Goal: Check status: Check status

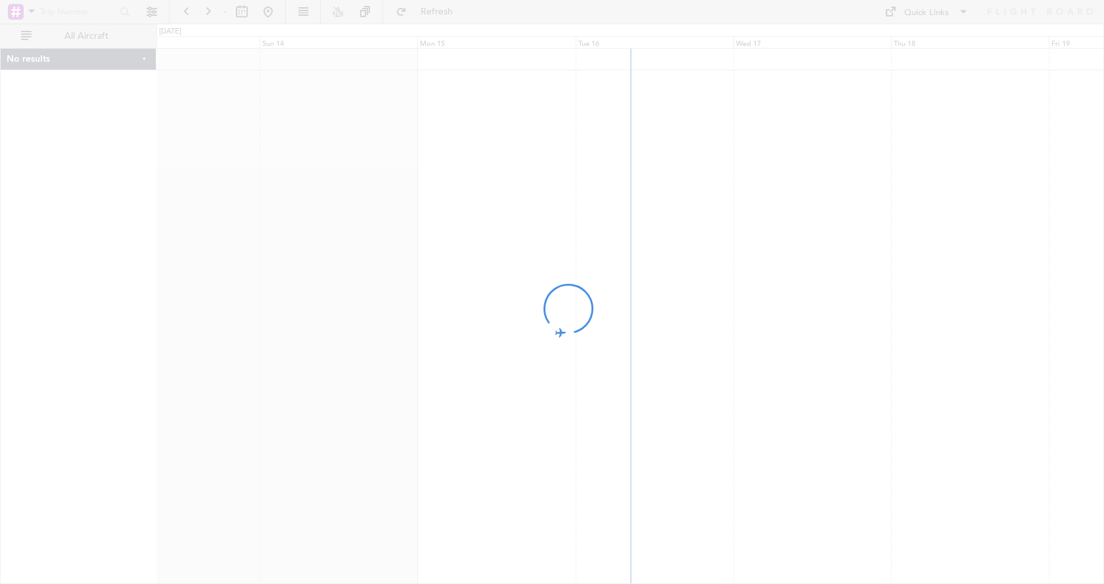
drag, startPoint x: 710, startPoint y: 234, endPoint x: 611, endPoint y: 243, distance: 99.0
click at [651, 241] on div at bounding box center [552, 292] width 1104 height 584
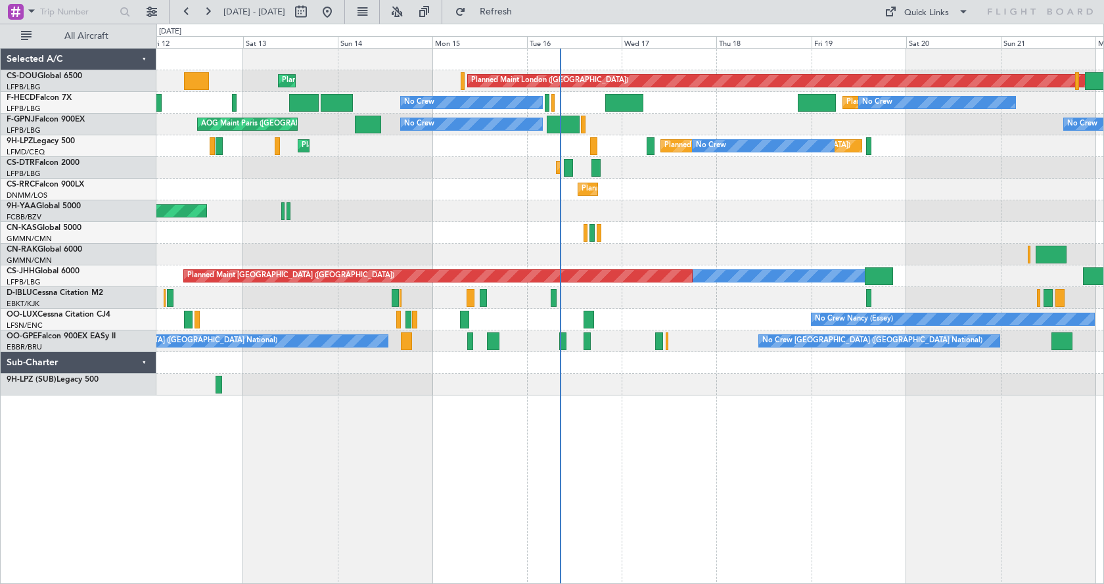
click at [695, 403] on div "Planned Maint London ([GEOGRAPHIC_DATA]) Planned Maint [GEOGRAPHIC_DATA] ([GEOG…" at bounding box center [630, 316] width 948 height 536
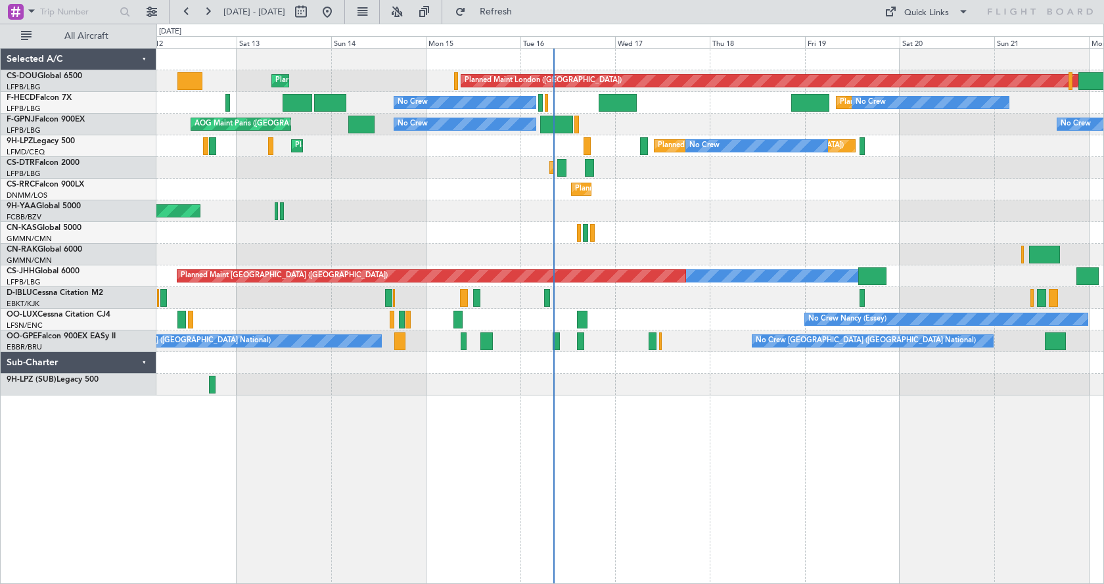
click at [457, 436] on div "Planned Maint London ([GEOGRAPHIC_DATA]) Planned Maint [GEOGRAPHIC_DATA] ([GEOG…" at bounding box center [630, 316] width 948 height 536
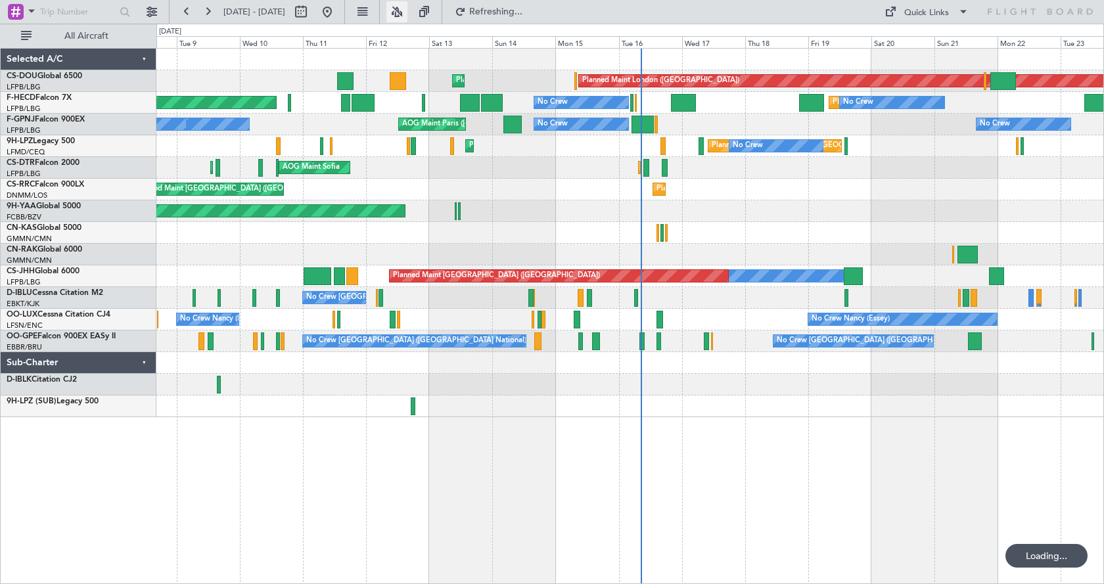
click at [407, 12] on button at bounding box center [396, 11] width 21 height 21
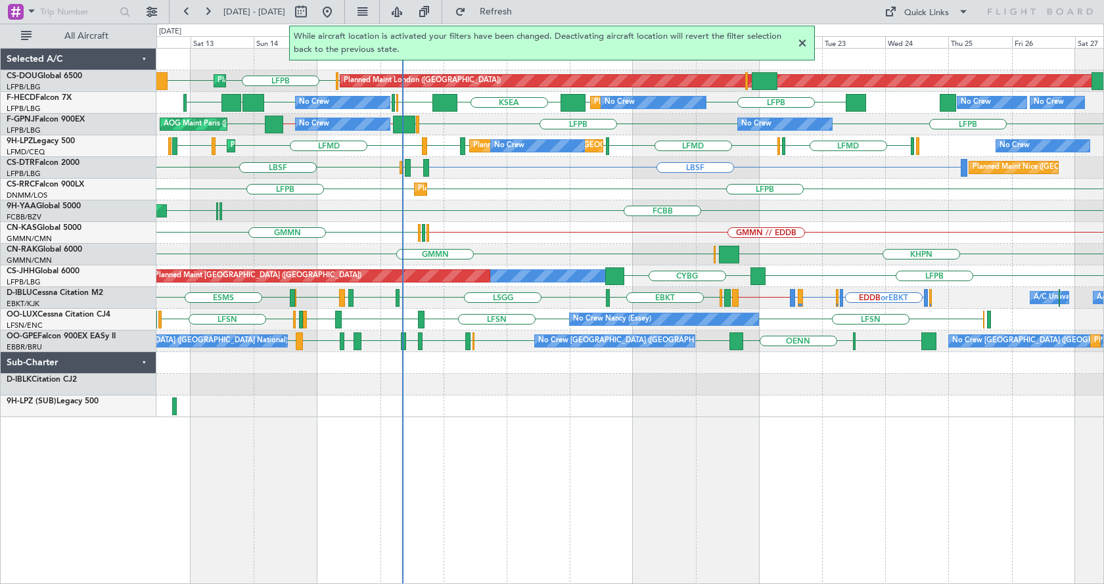
click at [528, 460] on div "EGKB LFPB LFPB Planned Maint [GEOGRAPHIC_DATA] ([GEOGRAPHIC_DATA]) Planned Main…" at bounding box center [630, 316] width 948 height 536
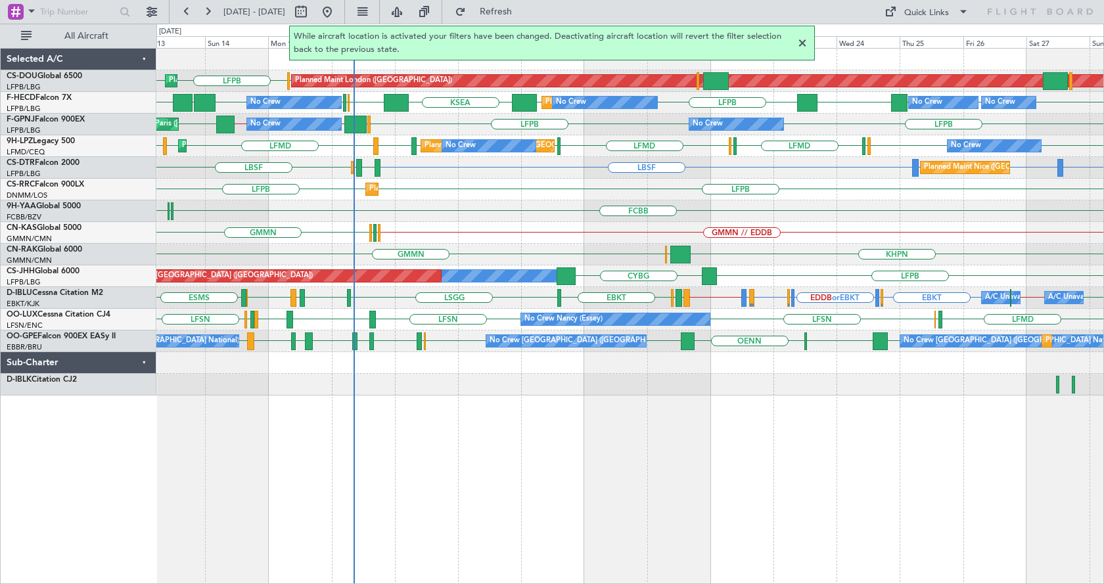
click at [804, 44] on div at bounding box center [803, 43] width 16 height 16
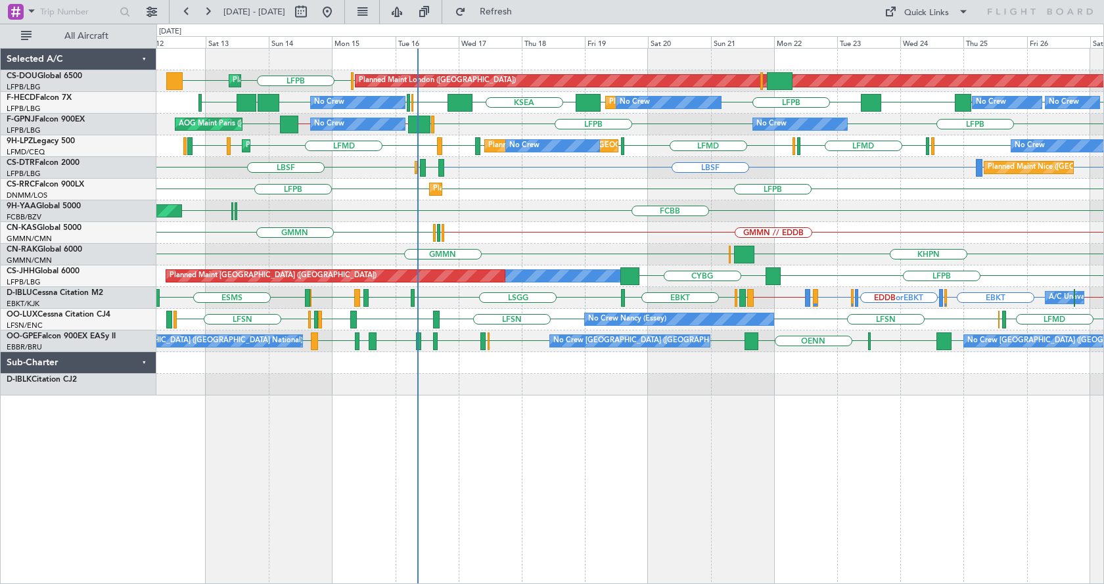
click at [623, 438] on div "Planned Maint London ([GEOGRAPHIC_DATA]) Planned Maint [GEOGRAPHIC_DATA] ([GEOG…" at bounding box center [630, 316] width 948 height 536
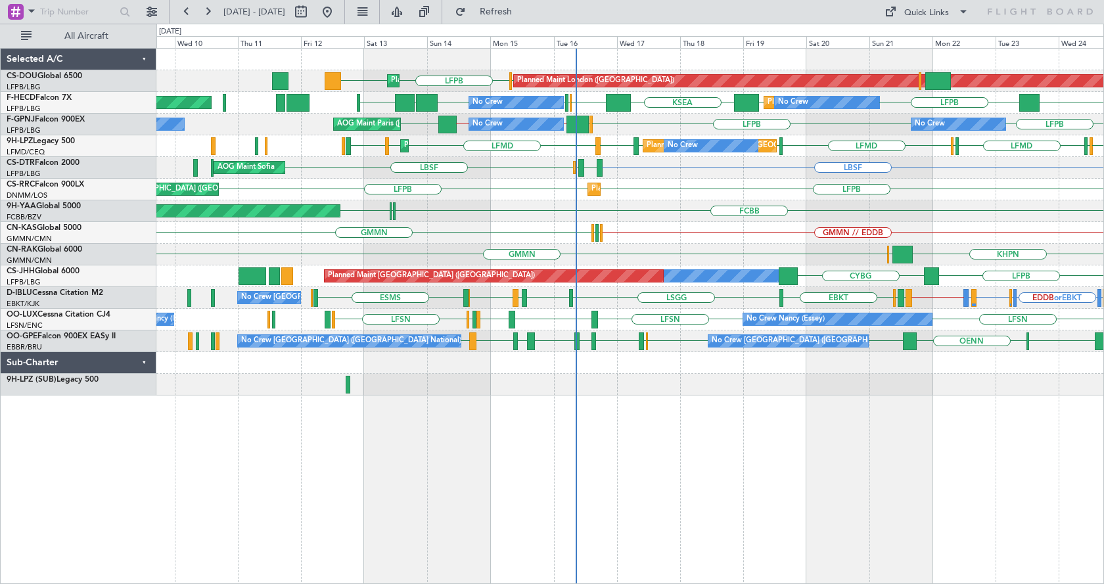
click at [767, 472] on div "Planned Maint London ([GEOGRAPHIC_DATA]) Planned Maint [GEOGRAPHIC_DATA] ([GEOG…" at bounding box center [630, 316] width 948 height 536
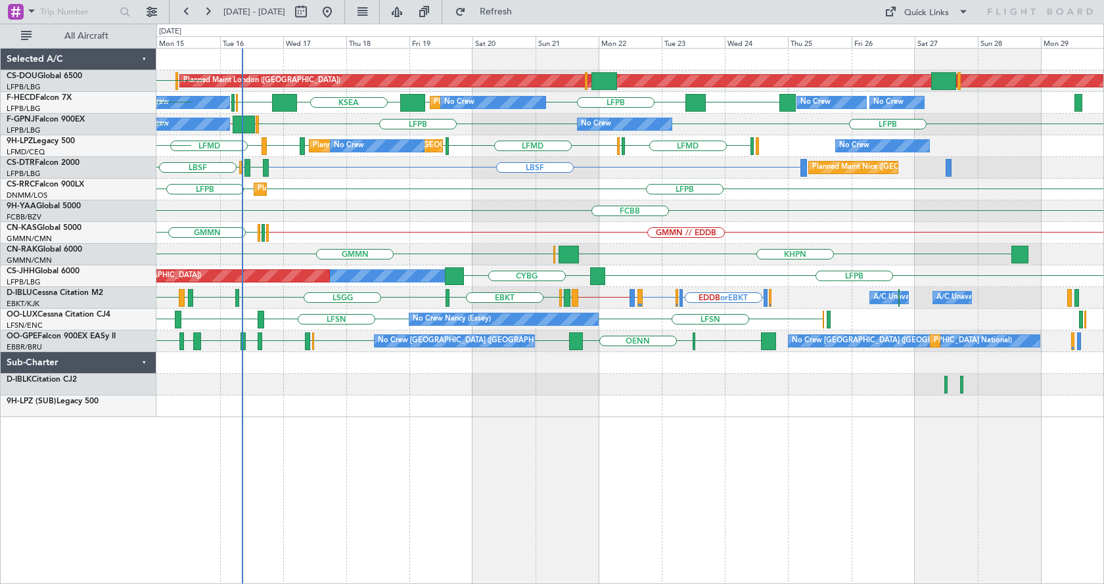
click at [654, 480] on div "Planned Maint London ([GEOGRAPHIC_DATA]) EGKB LFPB LFPB Planned Maint [GEOGRAPH…" at bounding box center [630, 316] width 948 height 536
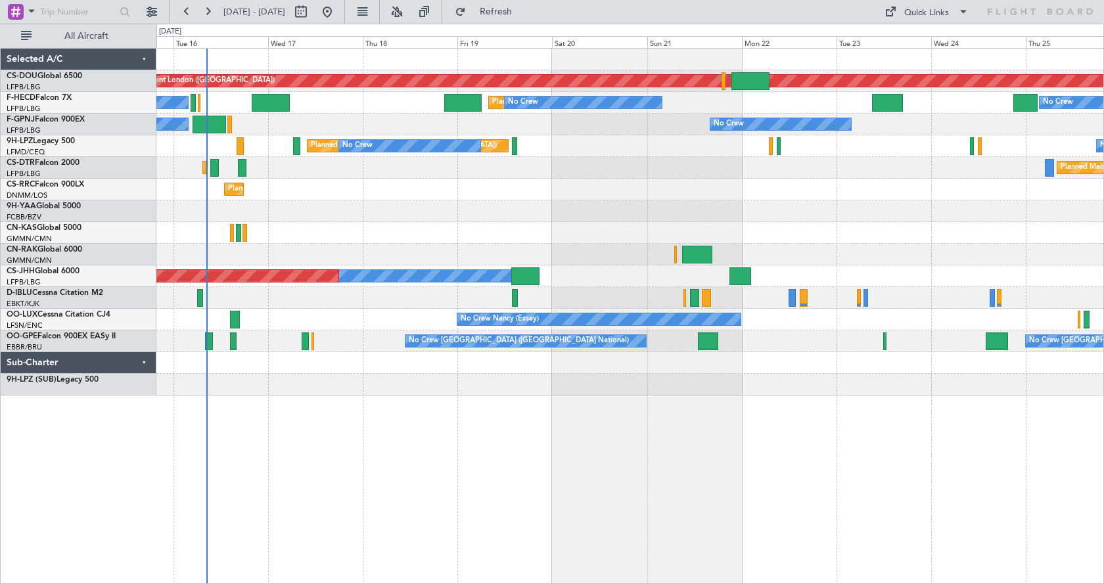
click at [358, 461] on div "Planned Maint London ([GEOGRAPHIC_DATA]) Planned Maint [GEOGRAPHIC_DATA] ([GEOG…" at bounding box center [630, 316] width 948 height 536
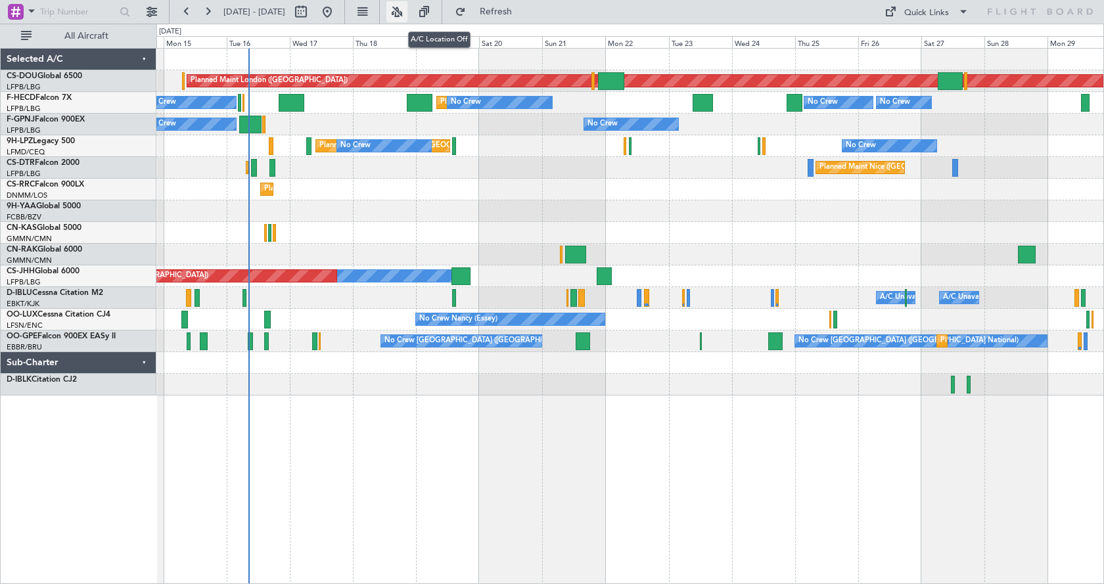
click at [407, 9] on button at bounding box center [396, 11] width 21 height 21
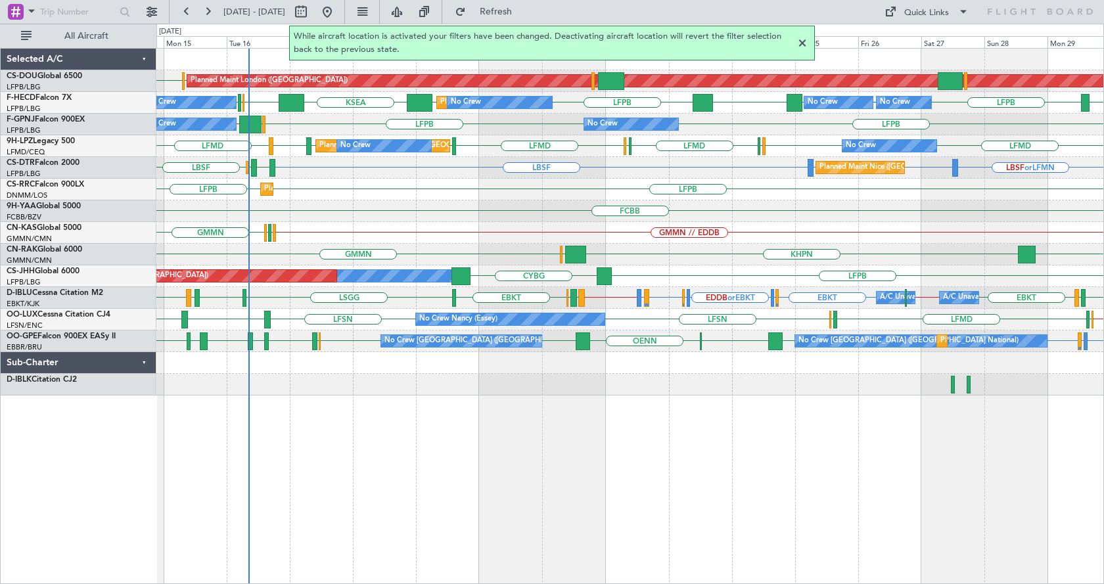
click at [804, 41] on div at bounding box center [803, 43] width 16 height 16
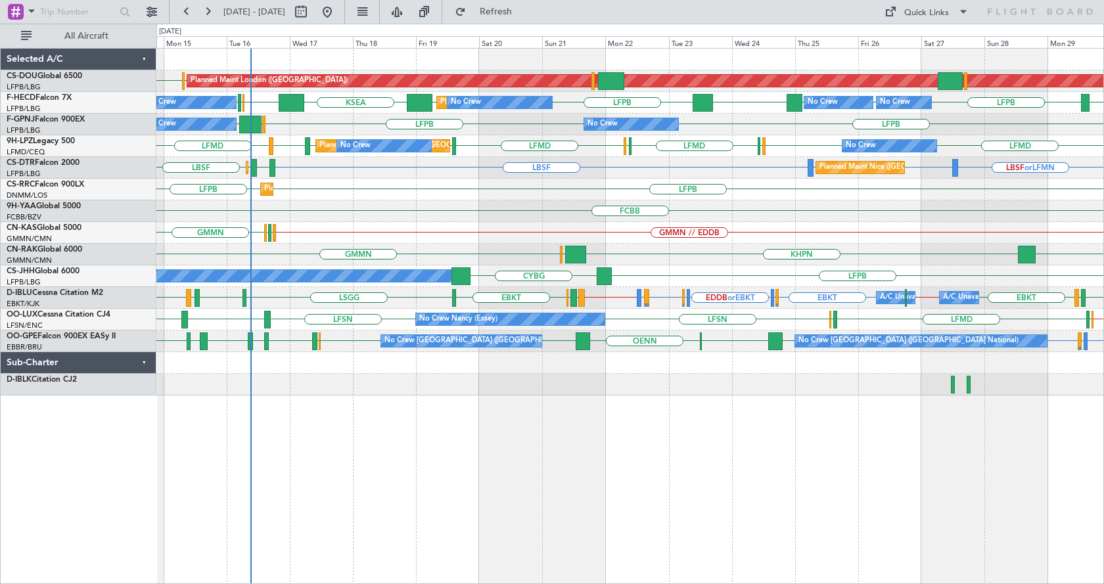
click at [434, 448] on div "EGKB LFPB Planned Maint London (Biggin Hill) Planned Maint Paris (Le Bourget) L…" at bounding box center [630, 316] width 948 height 536
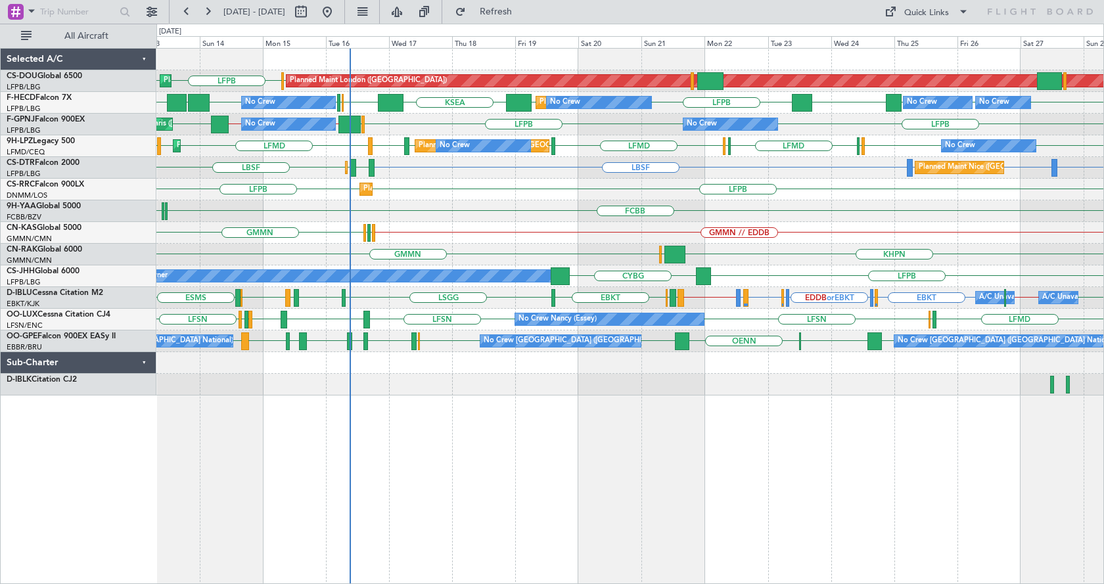
click at [687, 460] on div "LFPB EGKB LFPB Planned Maint Paris (Le Bourget) Planned Maint London (Biggin Hi…" at bounding box center [630, 316] width 948 height 536
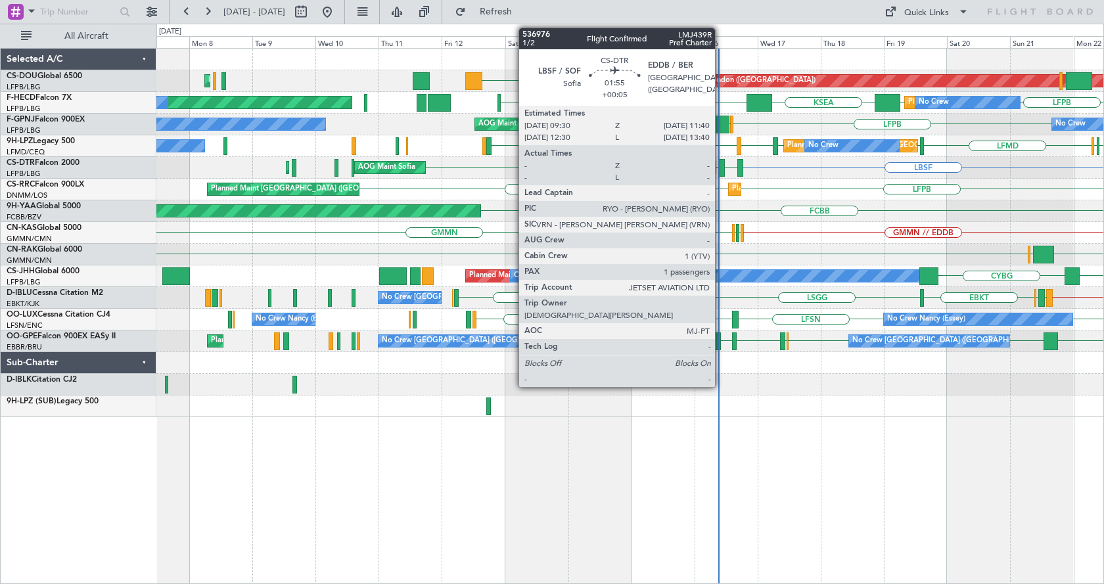
click at [722, 164] on div at bounding box center [722, 168] width 6 height 18
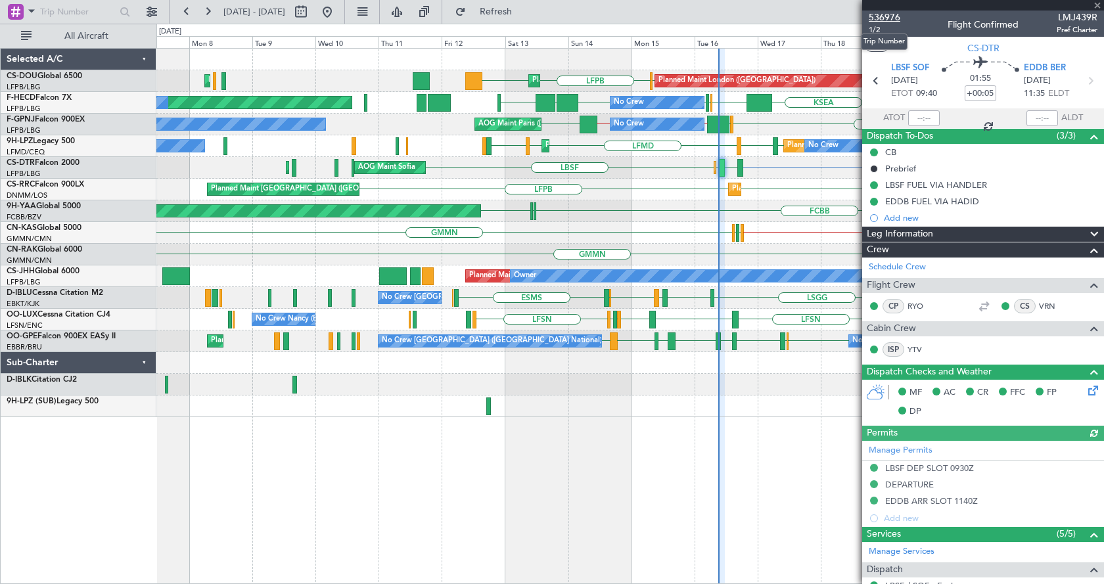
click at [883, 18] on span "536976" at bounding box center [885, 18] width 32 height 14
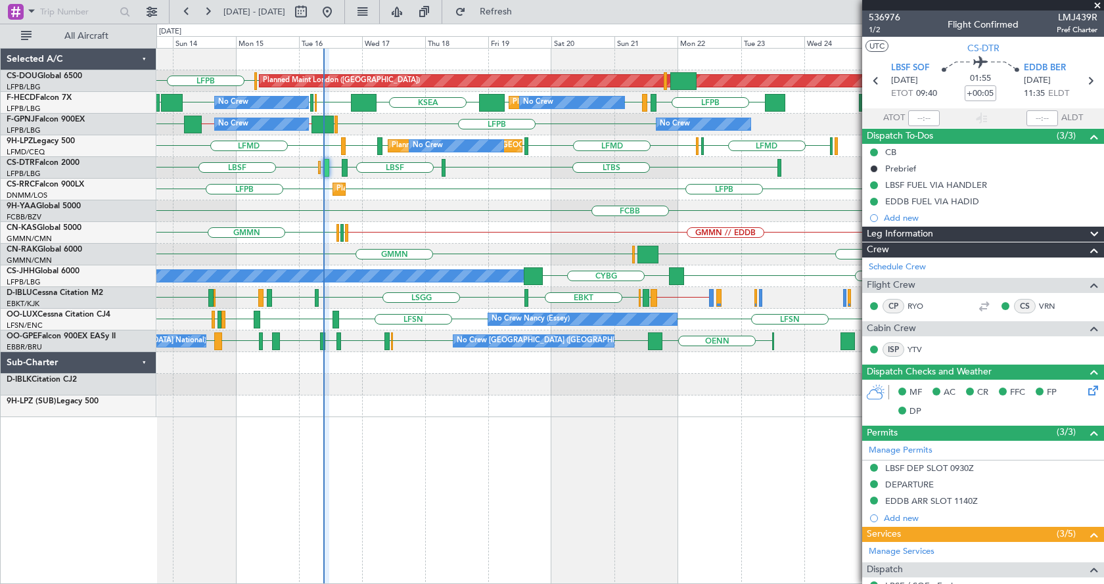
click at [367, 244] on div "EGKB LFPB Planned Maint London (Biggin Hill) LFPB Planned Maint Paris (Le Bourg…" at bounding box center [629, 233] width 947 height 369
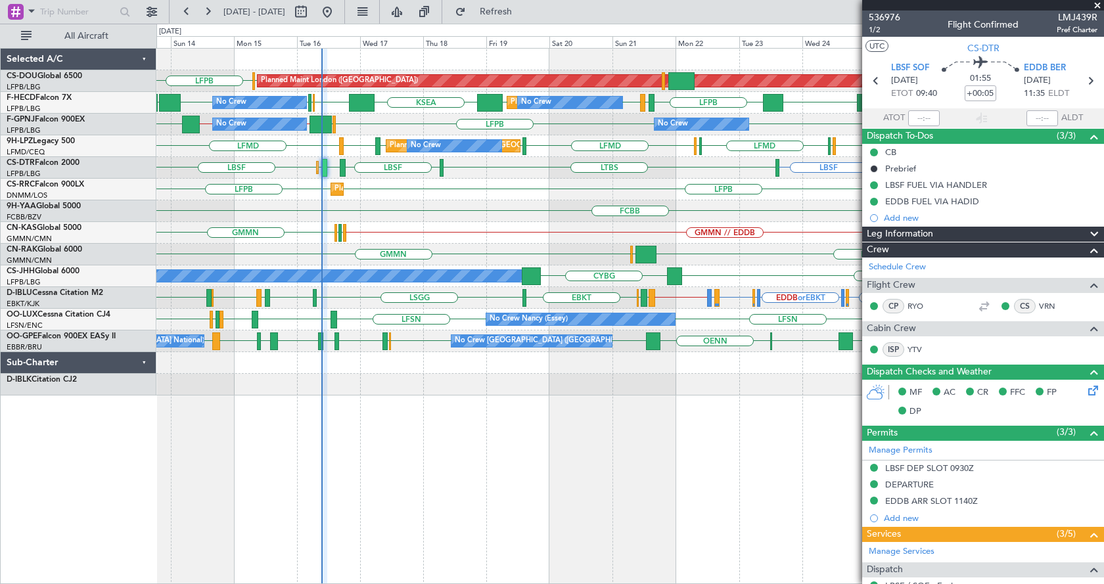
click at [1099, 5] on span at bounding box center [1097, 6] width 13 height 12
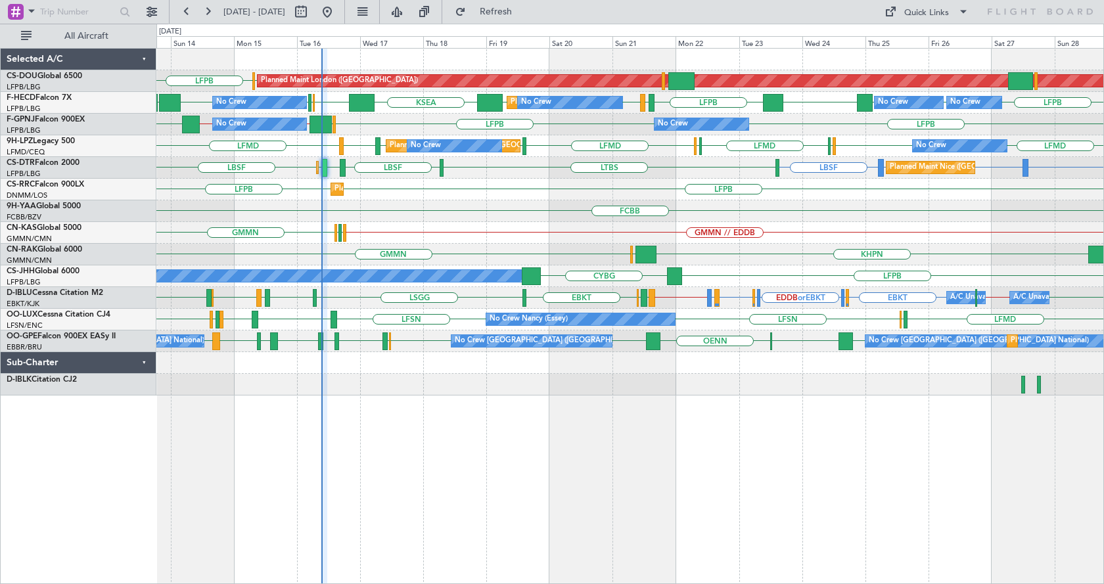
type input "0"
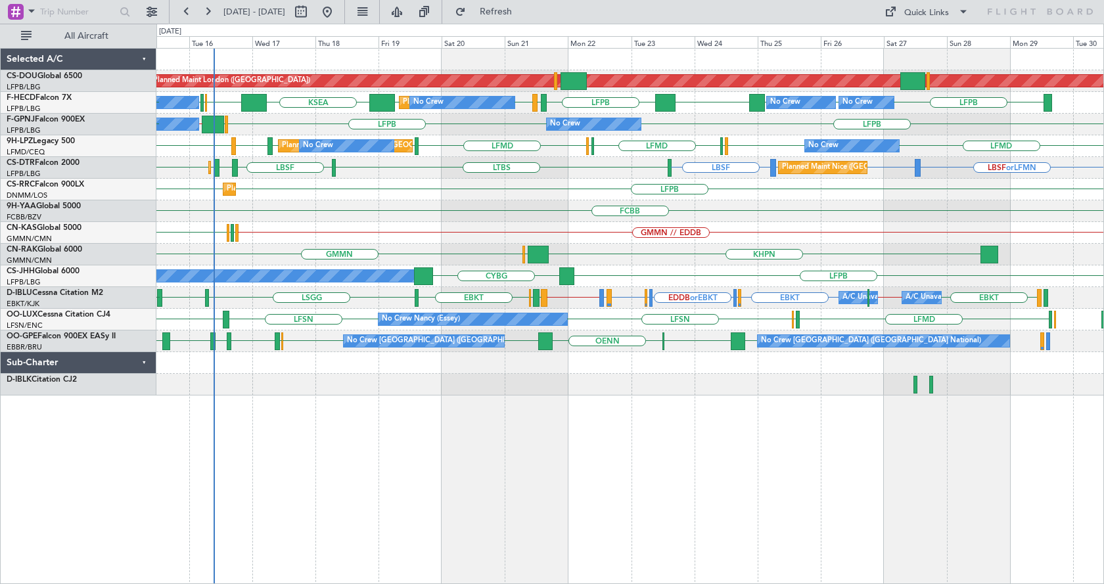
click at [606, 520] on div "Planned Maint London (Biggin Hill) EGKB LFPB Planned Maint Paris (Le Bourget) L…" at bounding box center [630, 316] width 948 height 536
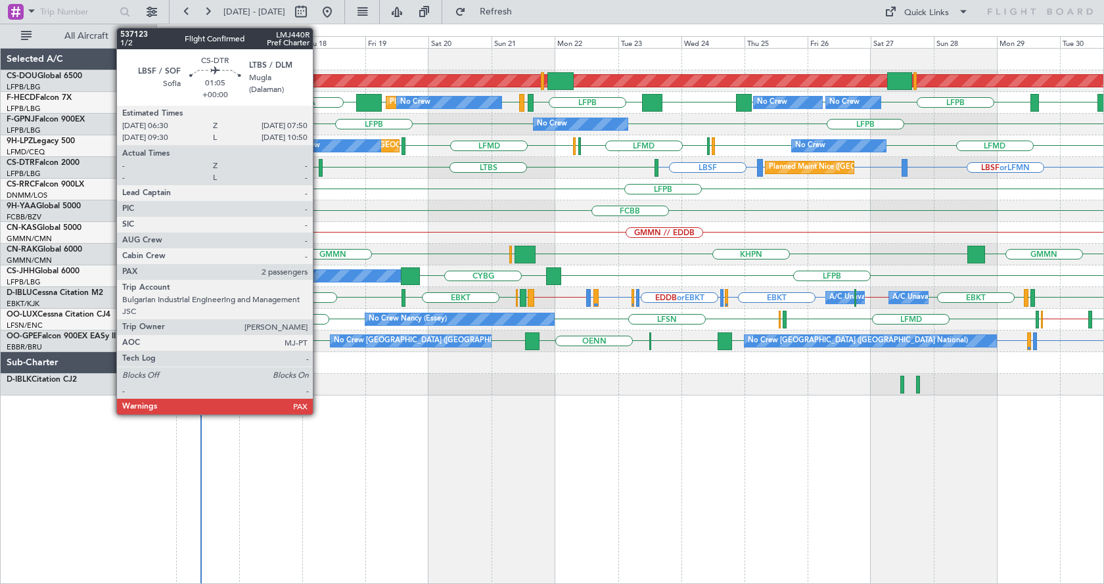
click at [319, 164] on div at bounding box center [321, 168] width 4 height 18
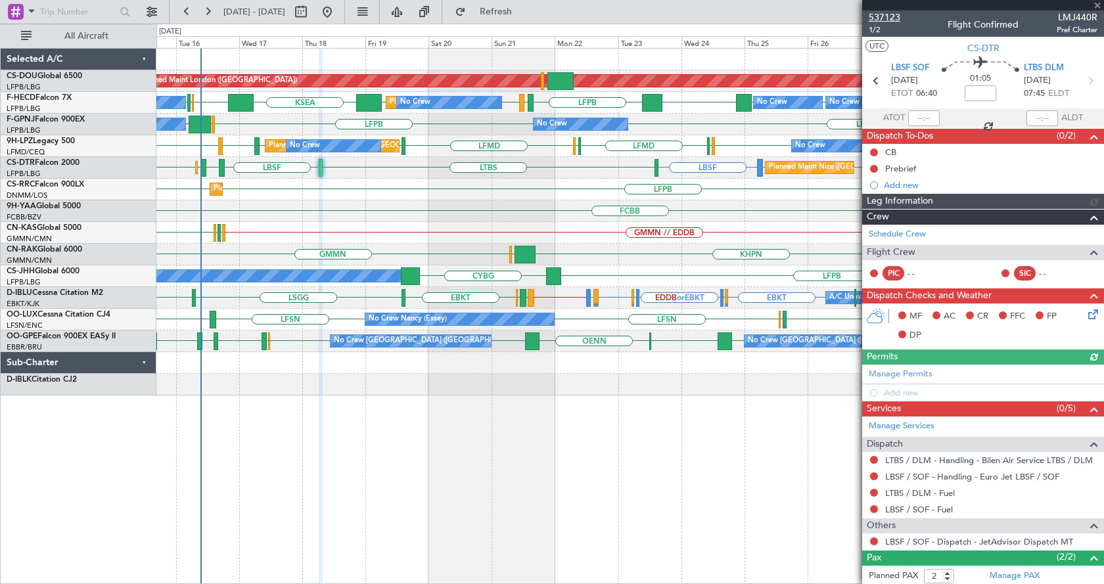
click at [881, 14] on span "537123" at bounding box center [885, 18] width 32 height 14
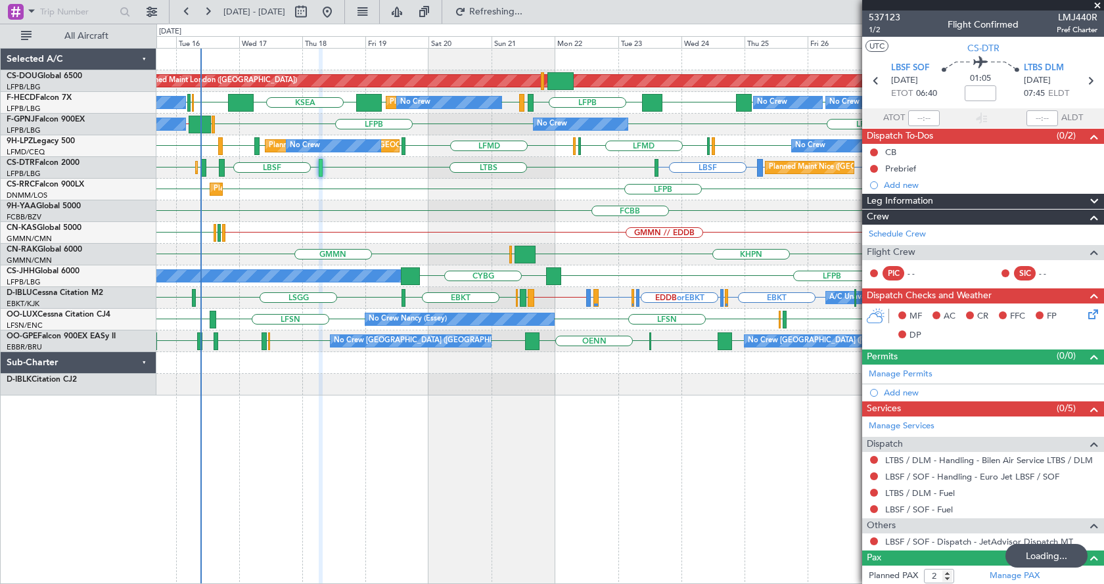
click at [418, 474] on div "Planned Maint London (Biggin Hill) Planned Maint Paris (Le Bourget) LFPB LFPB L…" at bounding box center [630, 316] width 948 height 536
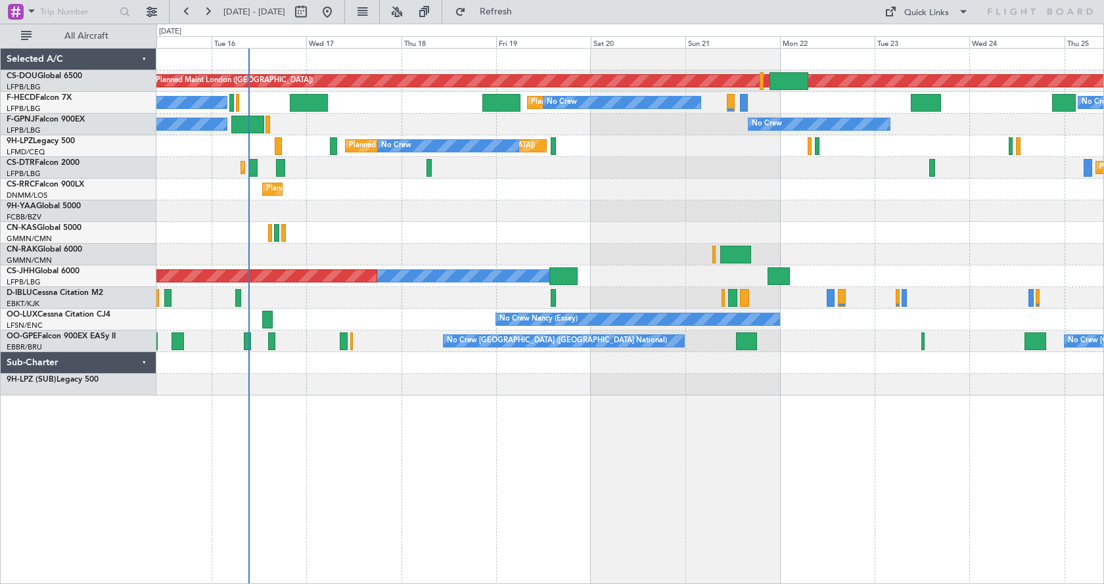
click at [535, 523] on div "Planned Maint London ([GEOGRAPHIC_DATA]) Planned Maint [GEOGRAPHIC_DATA] ([GEOG…" at bounding box center [630, 316] width 948 height 536
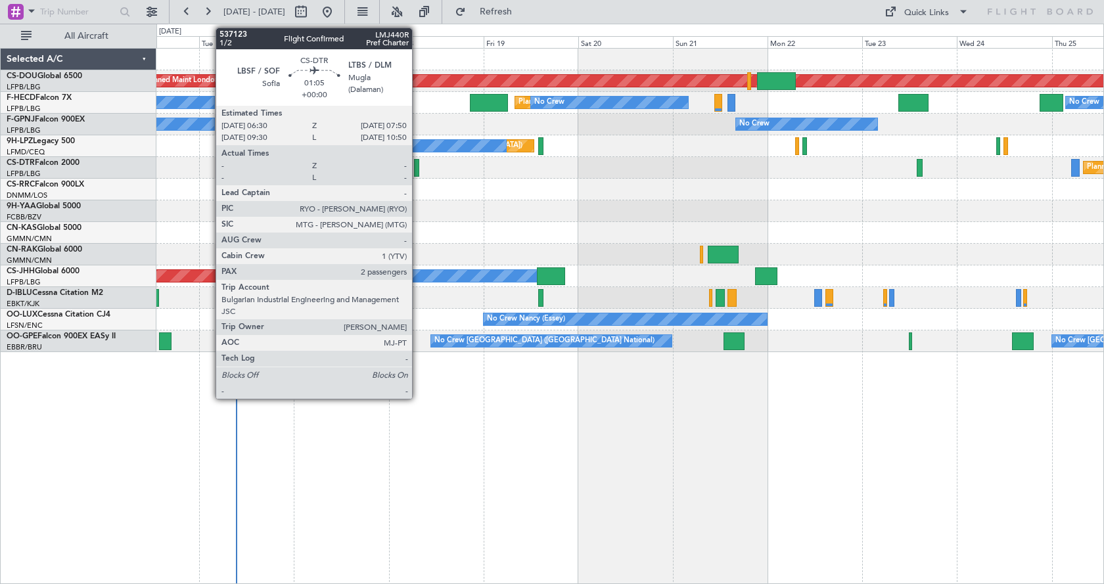
click at [418, 168] on div at bounding box center [417, 168] width 6 height 18
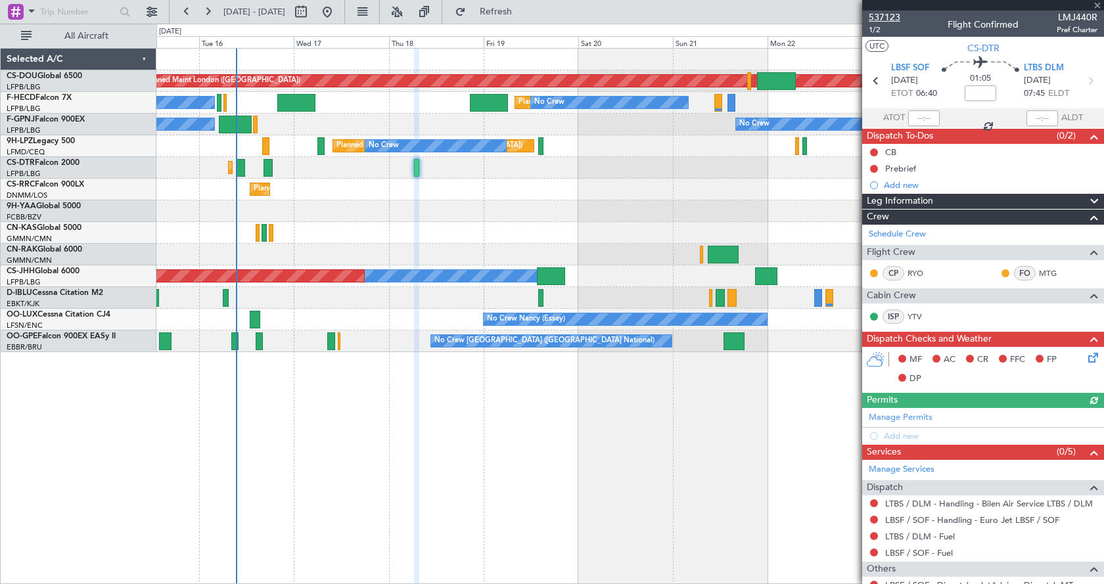
click at [896, 14] on span "537123" at bounding box center [885, 18] width 32 height 14
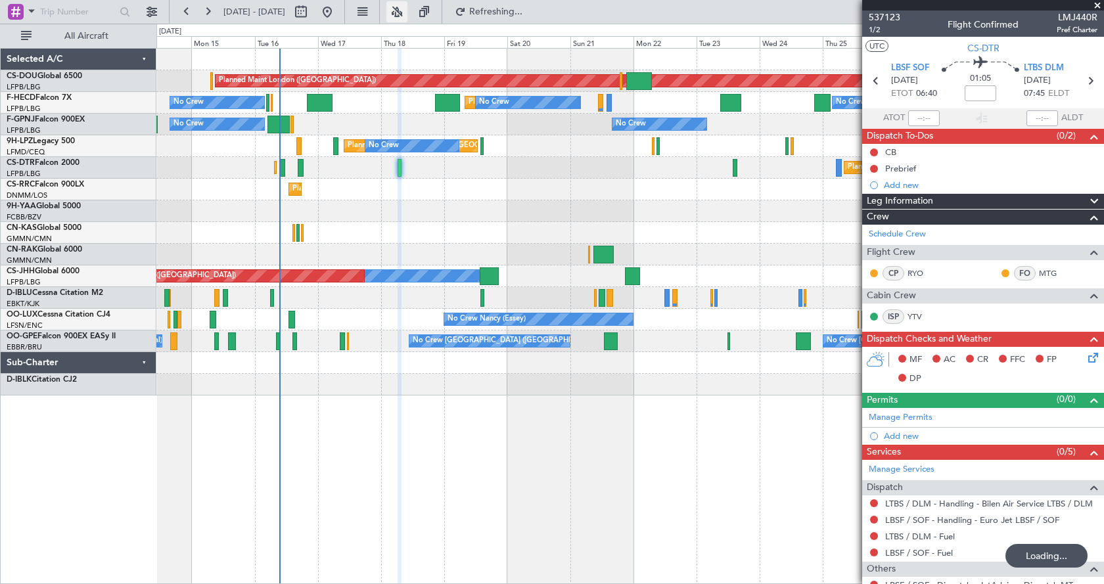
click at [407, 14] on button at bounding box center [396, 11] width 21 height 21
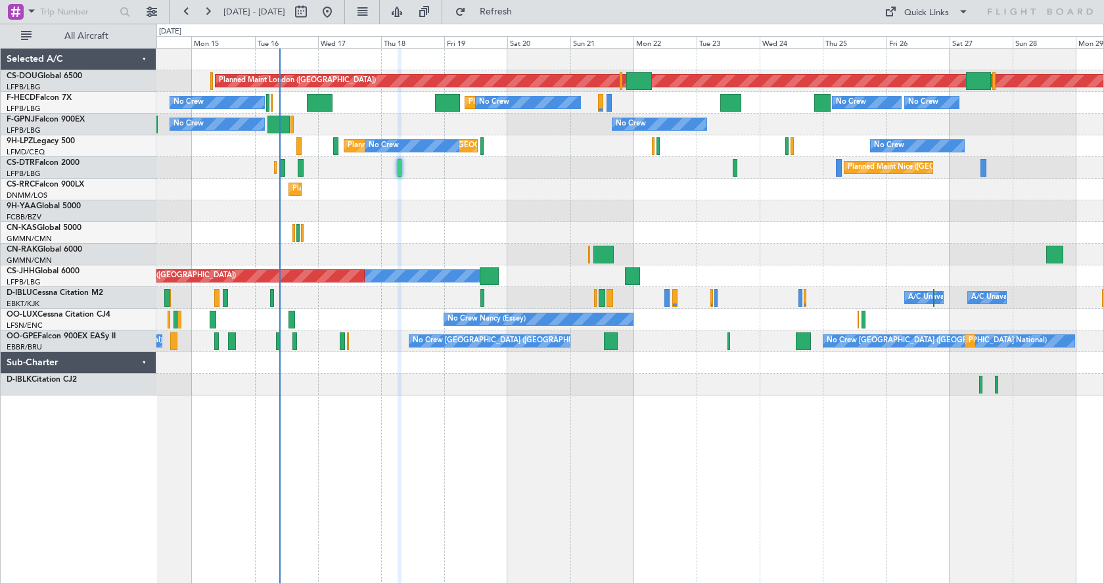
type input "0"
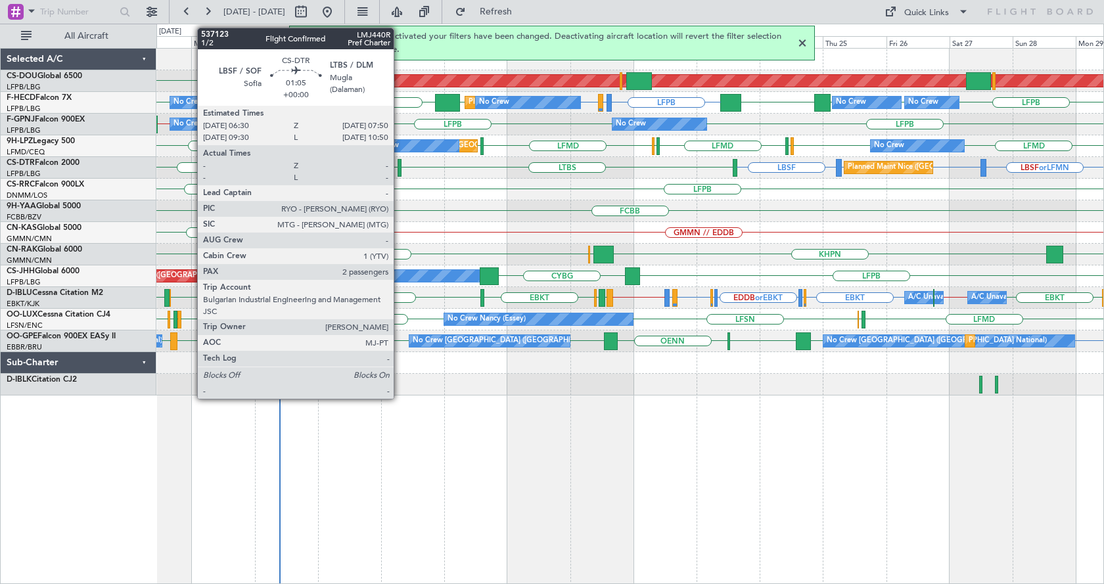
click at [399, 170] on div at bounding box center [400, 168] width 4 height 18
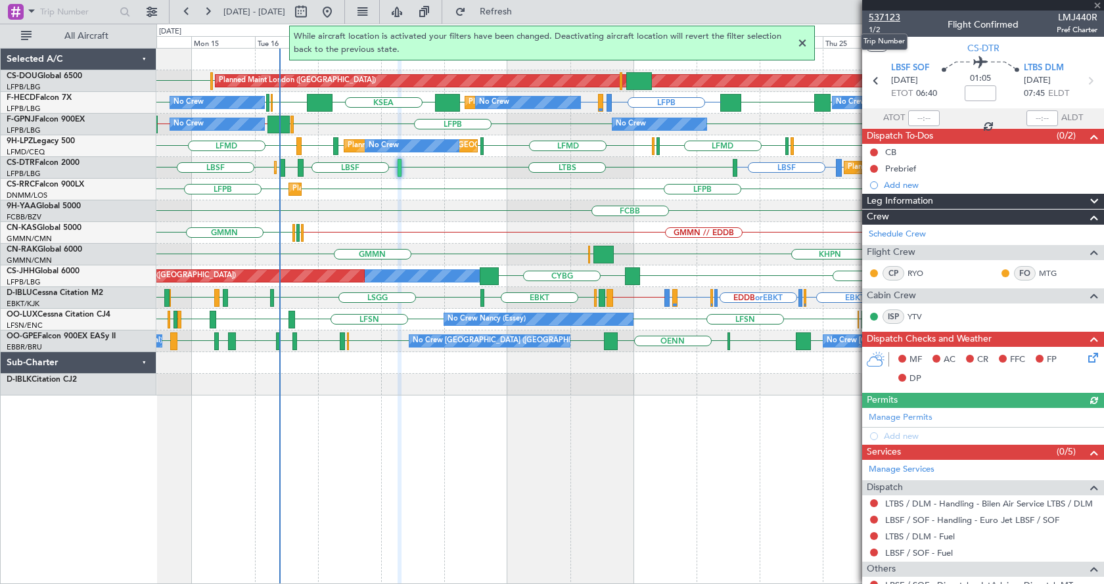
click at [876, 13] on span "537123" at bounding box center [885, 18] width 32 height 14
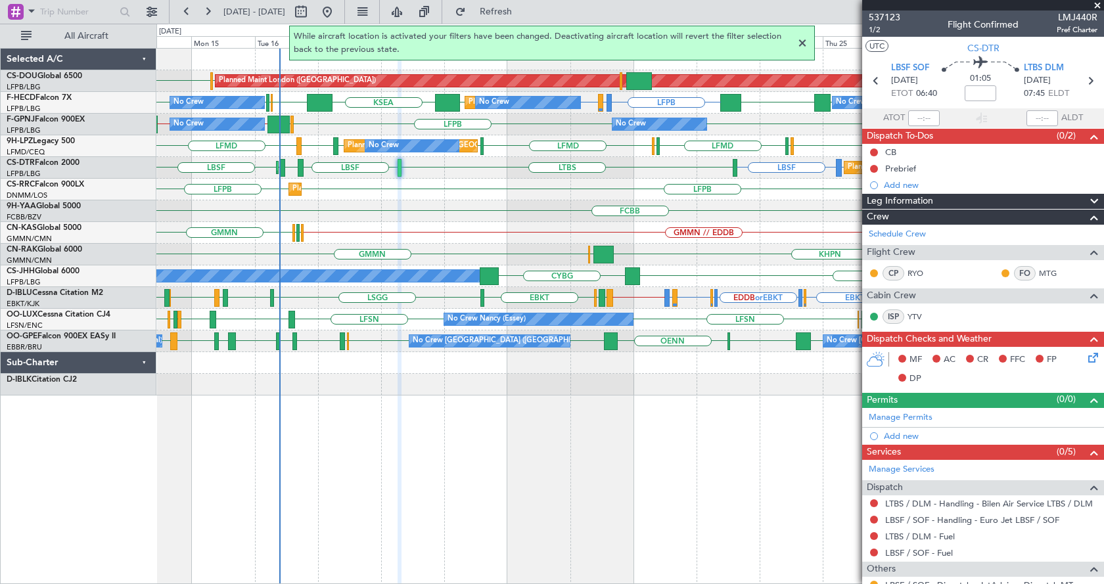
click at [804, 40] on div at bounding box center [803, 43] width 16 height 16
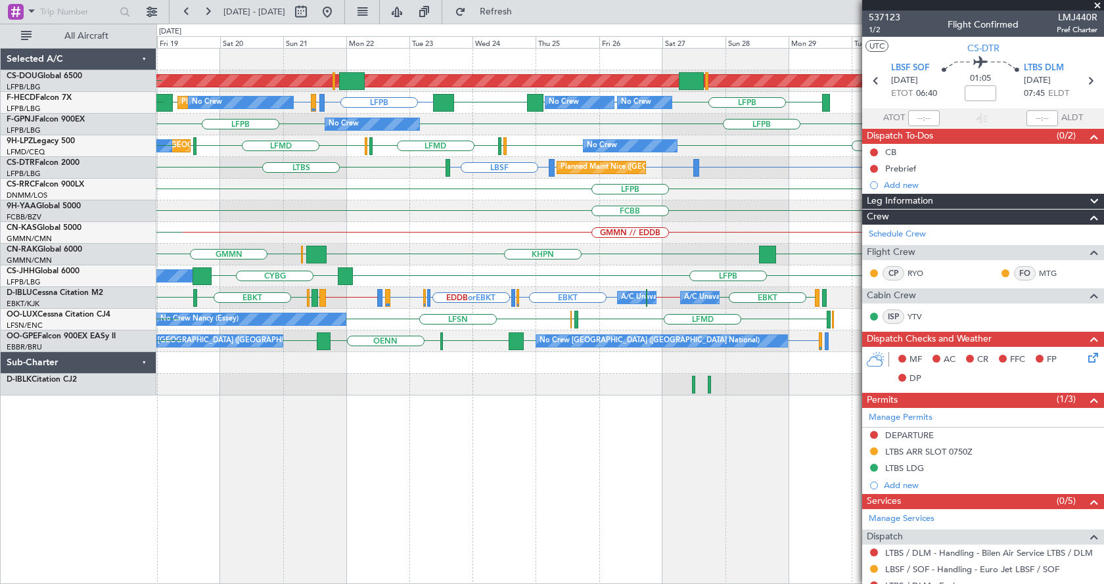
click at [410, 513] on div "Planned Maint London (Biggin Hill) EGKB LFPB LFPB LIRA or LFPB LFPB LFPB LFPB L…" at bounding box center [630, 316] width 948 height 536
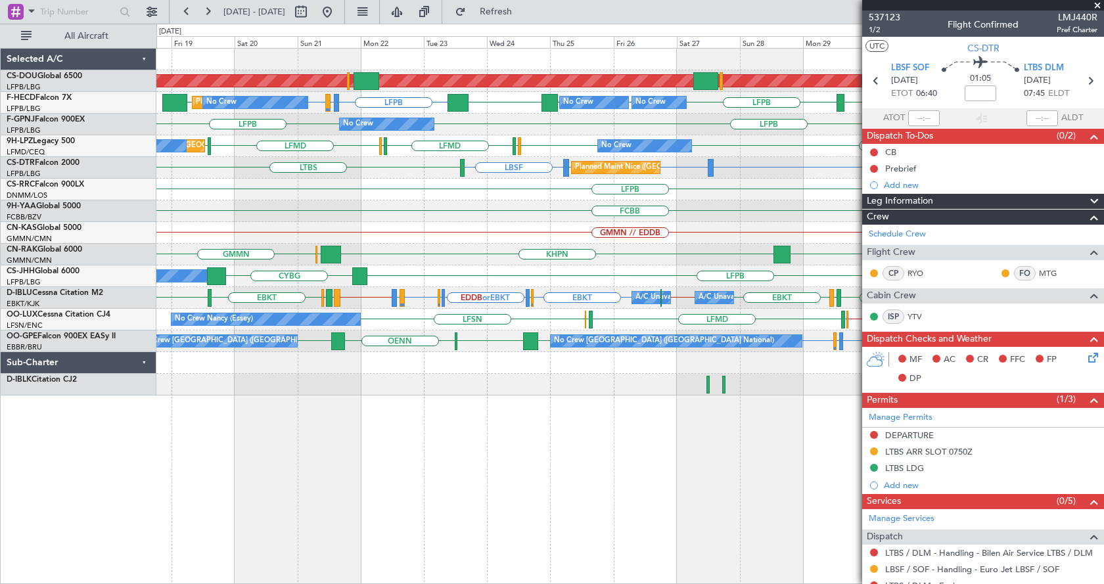
click at [605, 484] on div "Planned Maint London (Biggin Hill) LFPB LIRA or LFPB LFPB LFPB LFPB LFPB KBOS L…" at bounding box center [630, 316] width 948 height 536
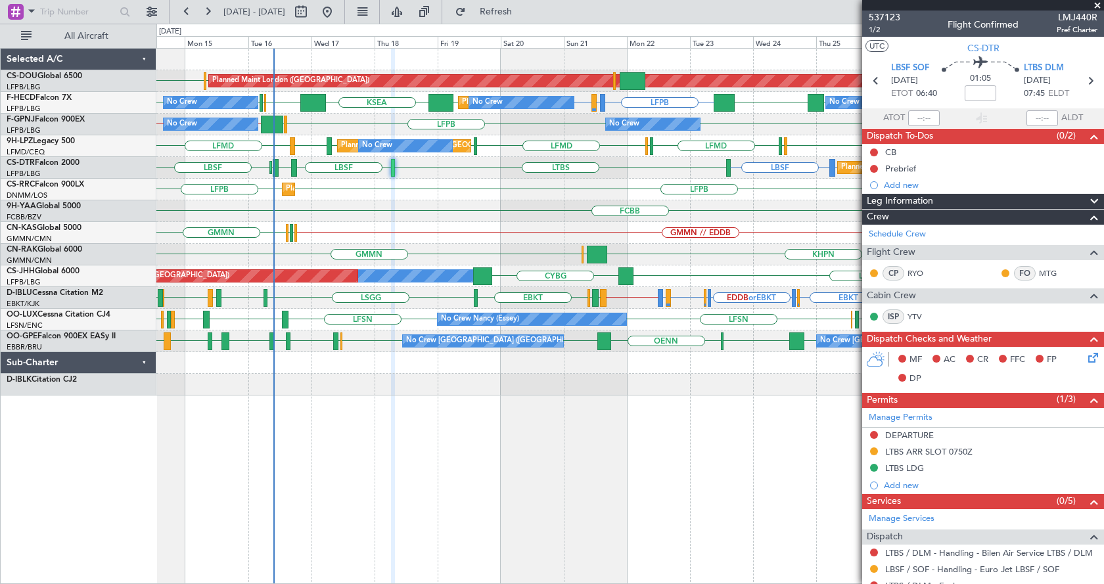
click at [591, 505] on div "Planned Maint London (Biggin Hill) EGKB LFPB Planned Maint Paris (Le Bourget) N…" at bounding box center [630, 316] width 948 height 536
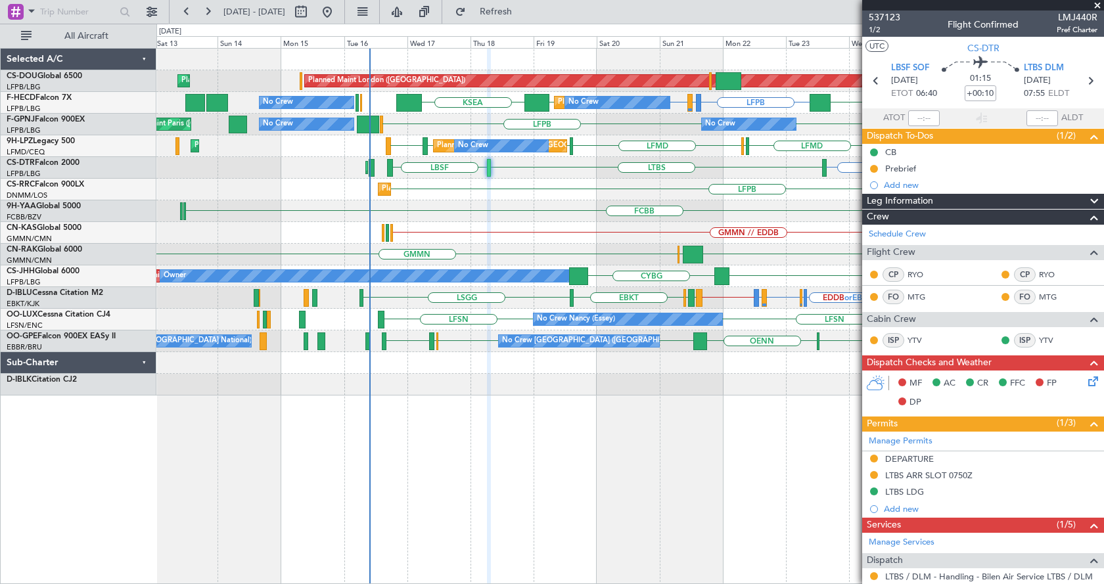
click at [587, 507] on div "Planned Maint London (Biggin Hill) Planned Maint Paris (Le Bourget) LFPB LIRA o…" at bounding box center [630, 316] width 948 height 536
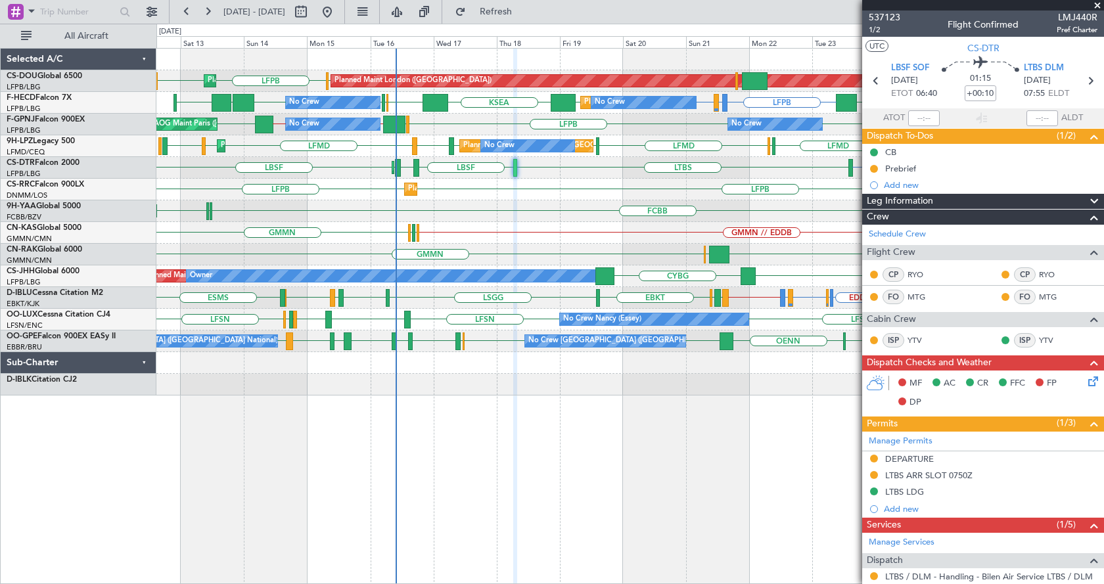
click at [343, 415] on div "LFPB EGKB LFPB Planned Maint Paris (Le Bourget) Planned Maint London (Biggin Hi…" at bounding box center [630, 316] width 948 height 536
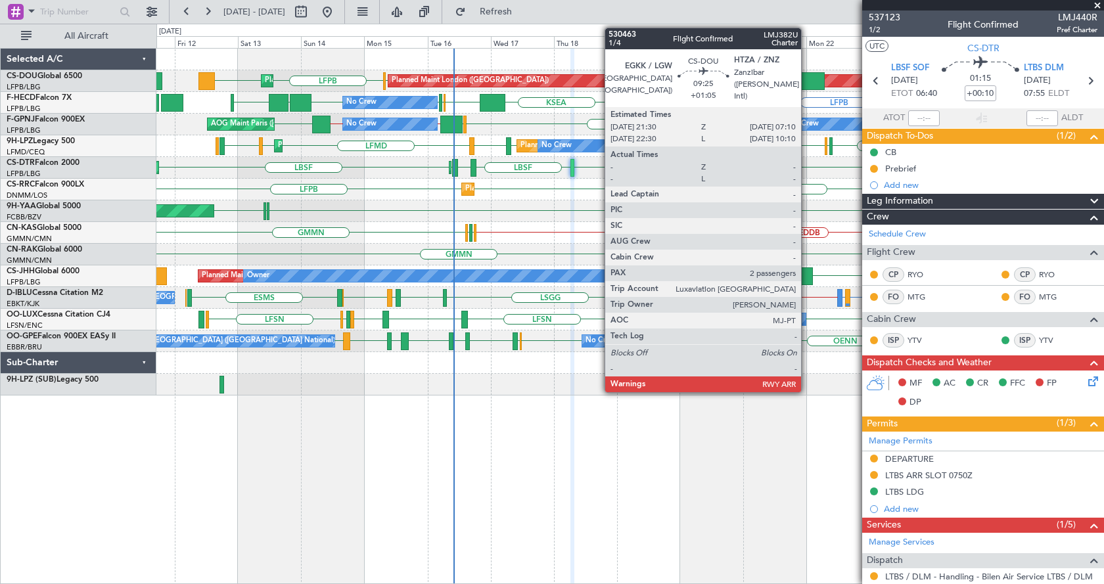
click at [807, 83] on div at bounding box center [812, 81] width 26 height 18
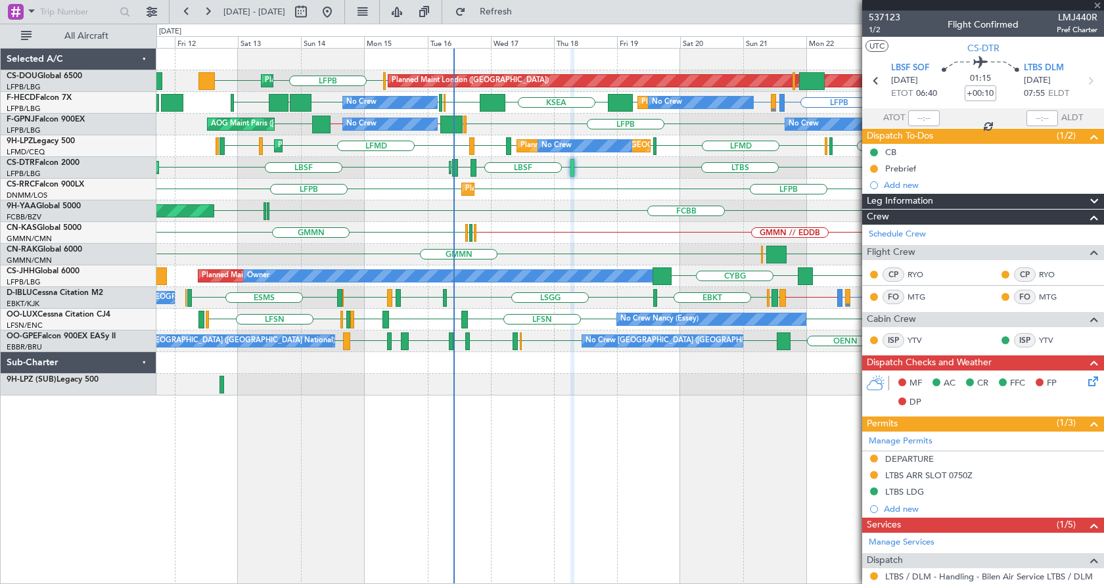
type input "+01:05"
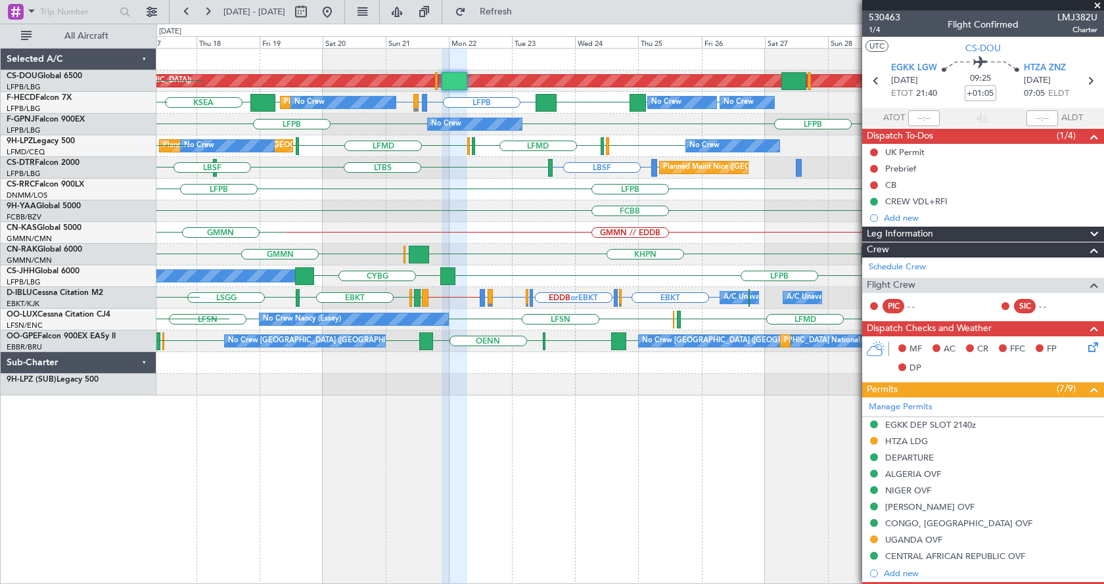
click at [212, 409] on div "Planned Maint London (Biggin Hill) EGKB LFPB LFPB LIRA or LFPB LFPB LFPB LFPB K…" at bounding box center [630, 316] width 948 height 536
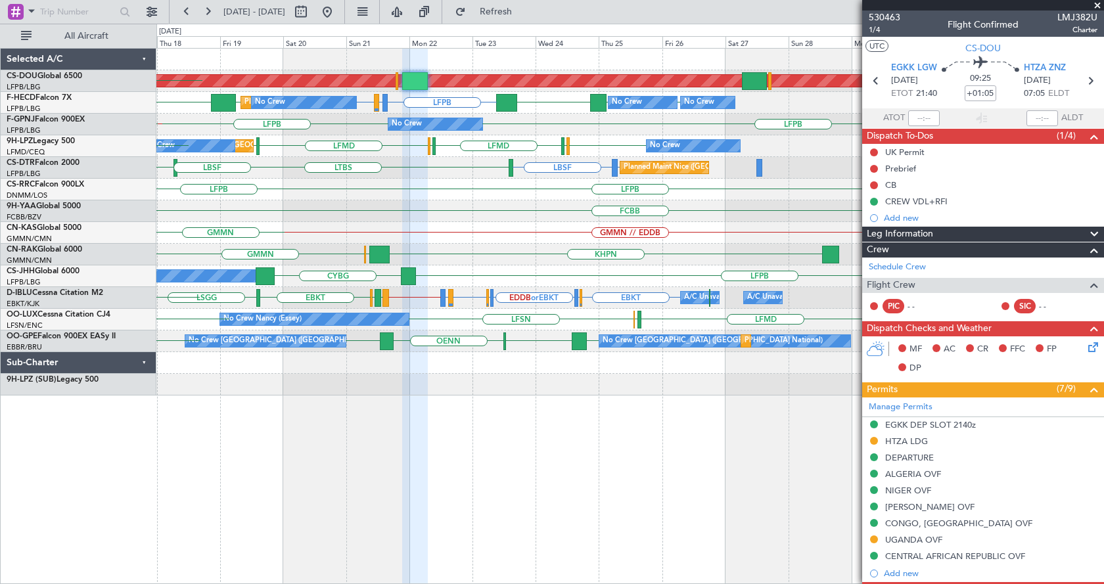
click at [59, 466] on div "Planned Maint London (Biggin Hill) EGKB LFPB LFPB LIRA or LFPB LFPB LFPB LFPB K…" at bounding box center [552, 304] width 1104 height 561
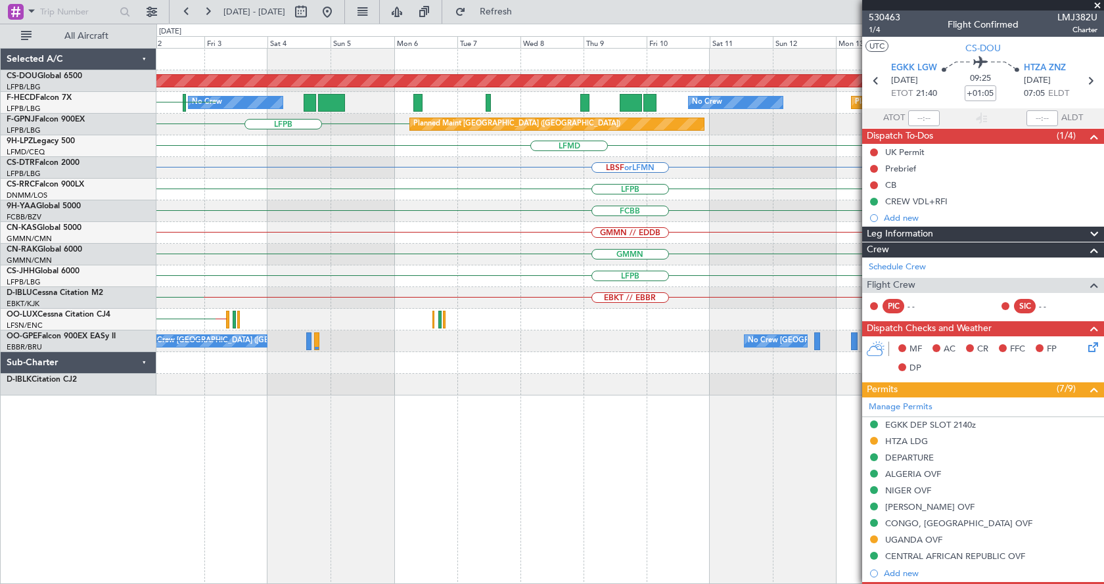
click at [105, 477] on div "Planned Maint London (Biggin Hill) No Crew LFPB EGTK No Crew Planned Maint Pari…" at bounding box center [552, 304] width 1104 height 561
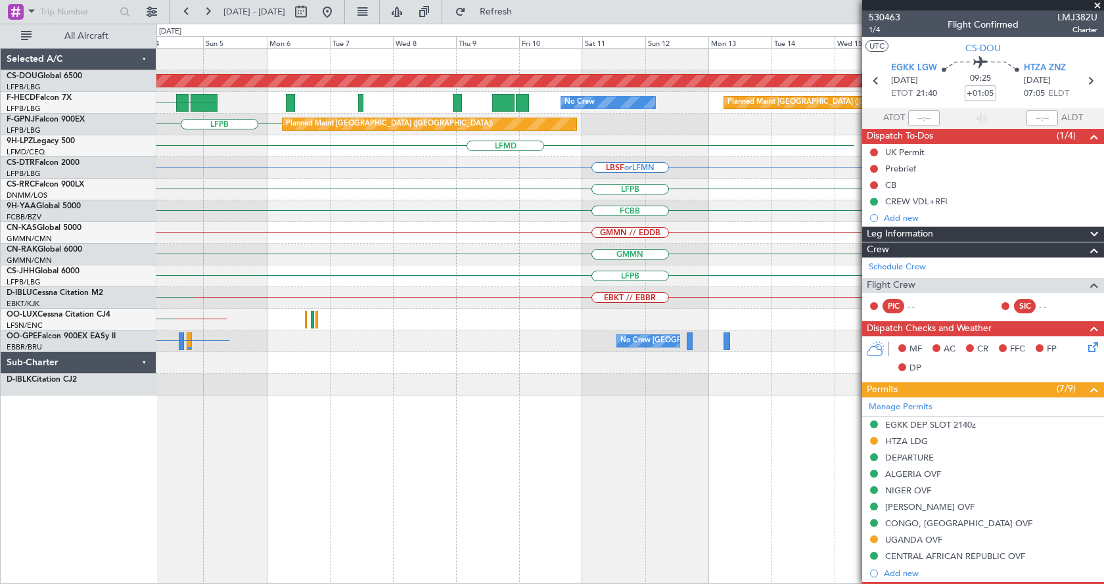
click at [160, 465] on div "Planned Maint London (Biggin Hill) No Crew Planned Maint Paris (Le Bourget) EGT…" at bounding box center [630, 316] width 948 height 536
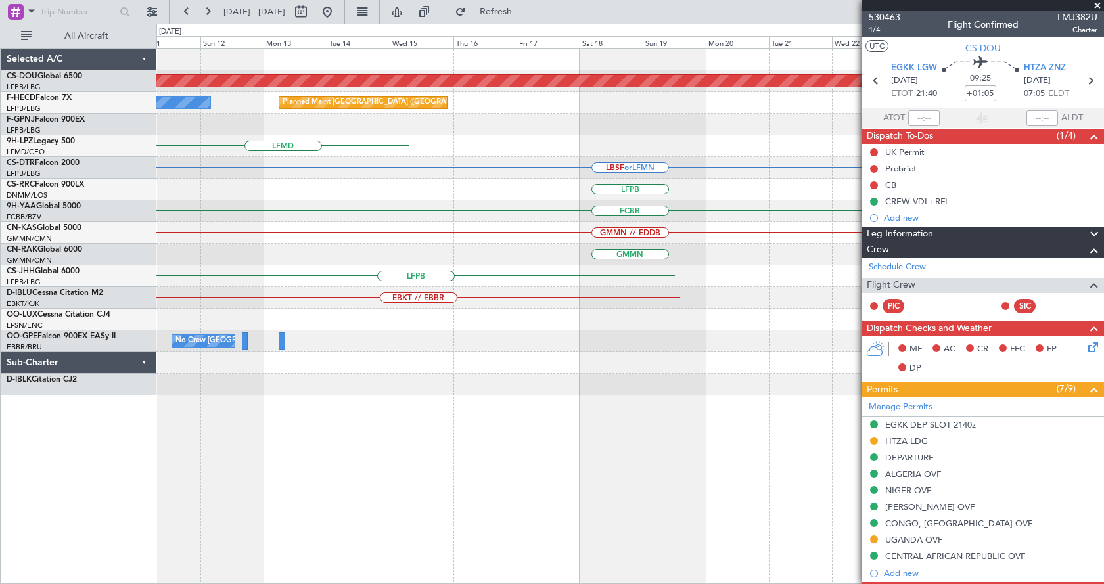
click at [117, 460] on div "Planned Maint London (Biggin Hill) No Crew Planned Maint Paris (Le Bourget) Pla…" at bounding box center [552, 304] width 1104 height 561
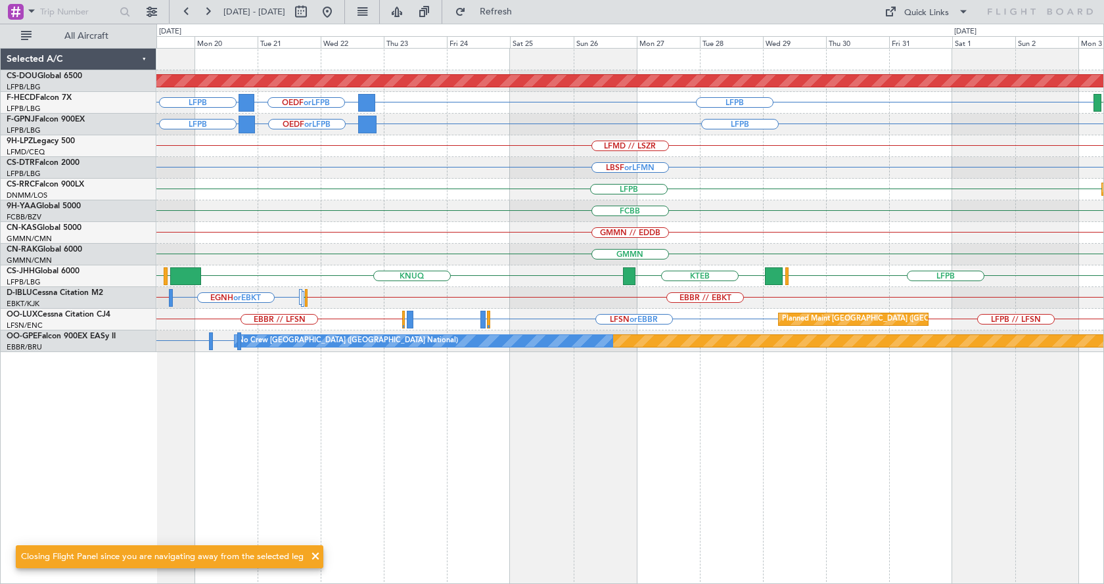
click at [415, 433] on div "Planned Maint London (Biggin Hill) LFPB OEDF or LFPB LFPB GMMN Planned Maint Pa…" at bounding box center [630, 316] width 948 height 536
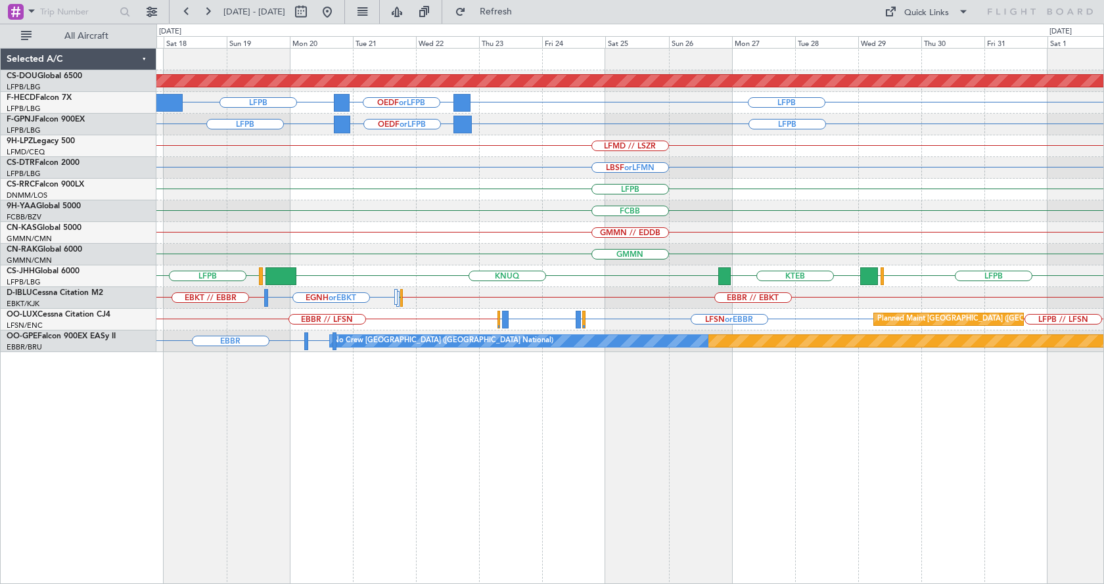
drag, startPoint x: 367, startPoint y: 12, endPoint x: 373, endPoint y: 26, distance: 15.0
click at [338, 12] on button at bounding box center [327, 11] width 21 height 21
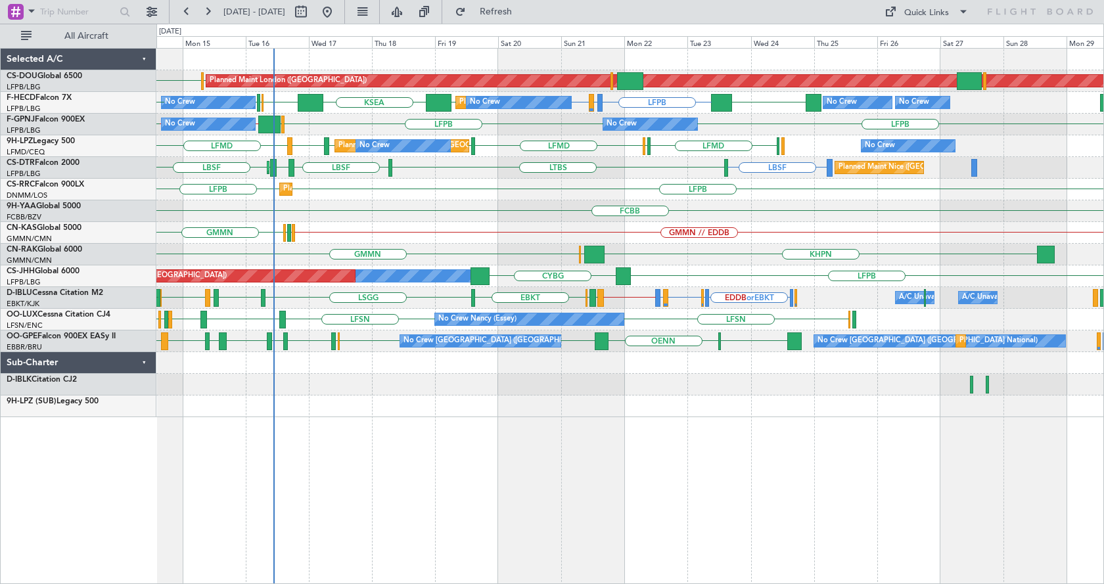
click at [491, 536] on div "EGKB LFPB Planned Maint London (Biggin Hill) LFPB Planned Maint Paris (Le Bourg…" at bounding box center [630, 316] width 948 height 536
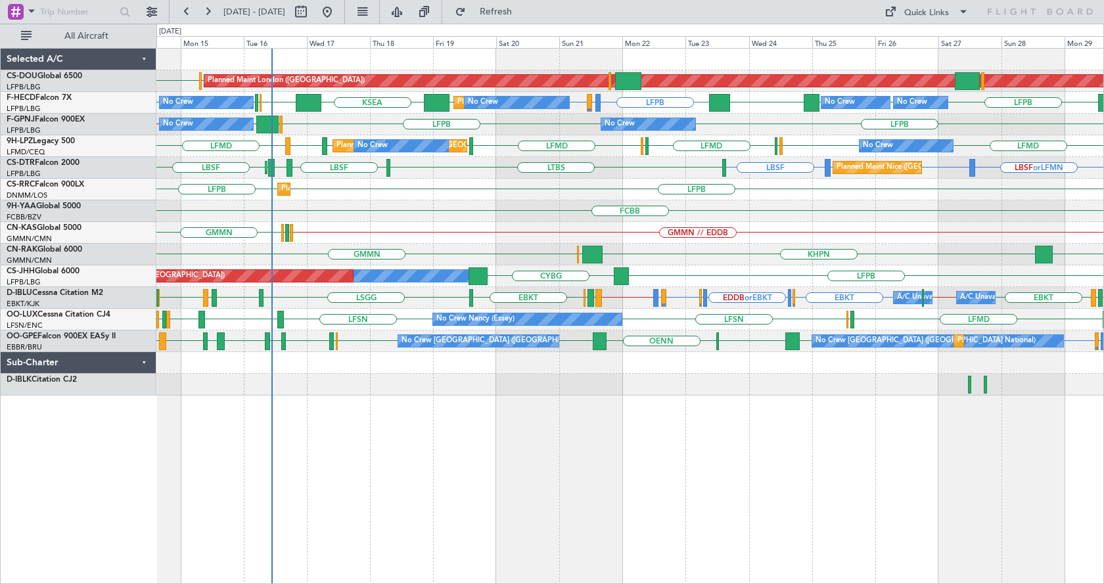
click at [648, 448] on div "Planned Maint London (Biggin Hill) EGKB LFPB Planned Maint Paris (Le Bourget) P…" at bounding box center [630, 316] width 948 height 536
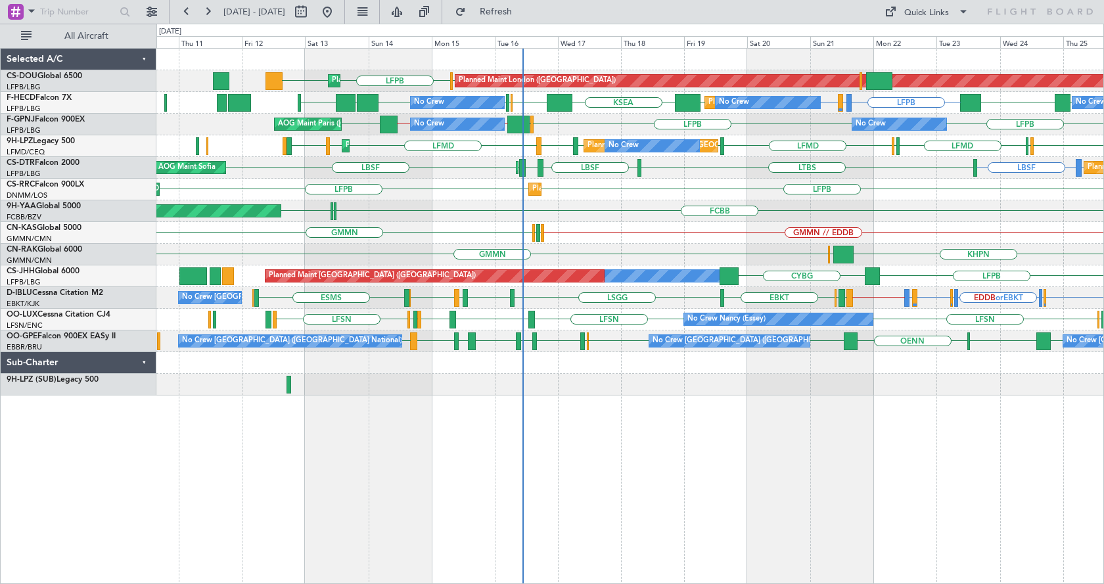
click at [367, 543] on div "Planned Maint London (Biggin Hill) Planned Maint Paris (Le Bourget) EGKB LFPB L…" at bounding box center [630, 316] width 948 height 536
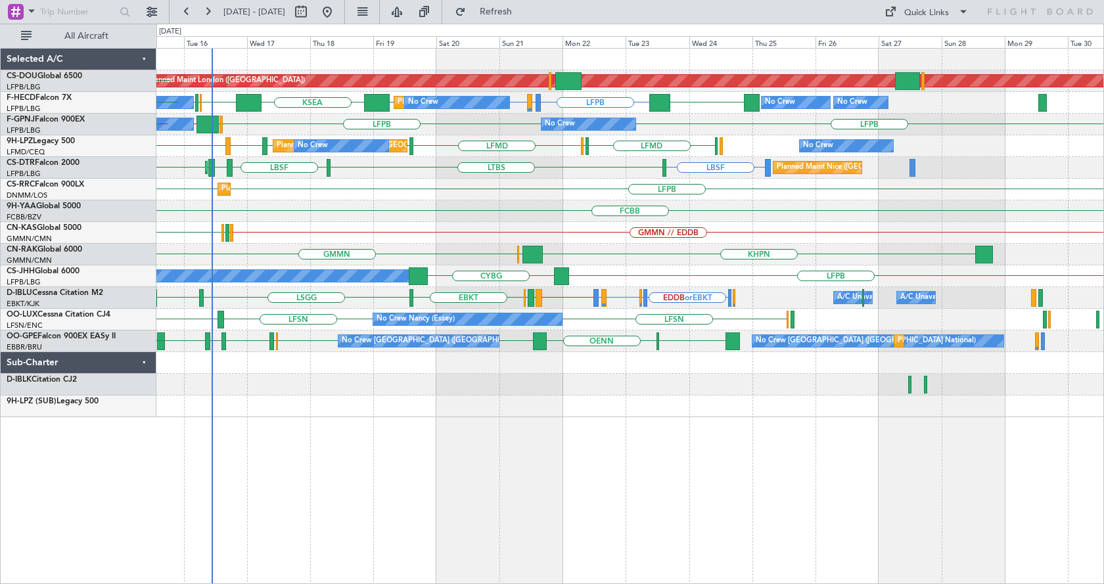
click at [451, 536] on div "Planned Maint London (Biggin Hill) LFPB Planned Maint Paris (Le Bourget) LFPB E…" at bounding box center [630, 316] width 948 height 536
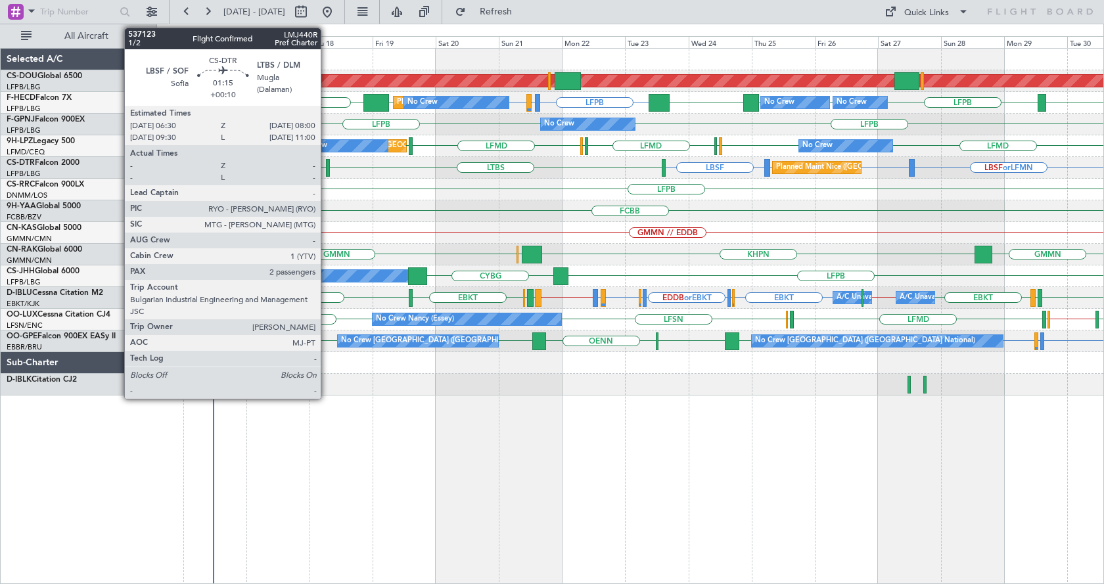
click at [327, 162] on div at bounding box center [328, 168] width 5 height 18
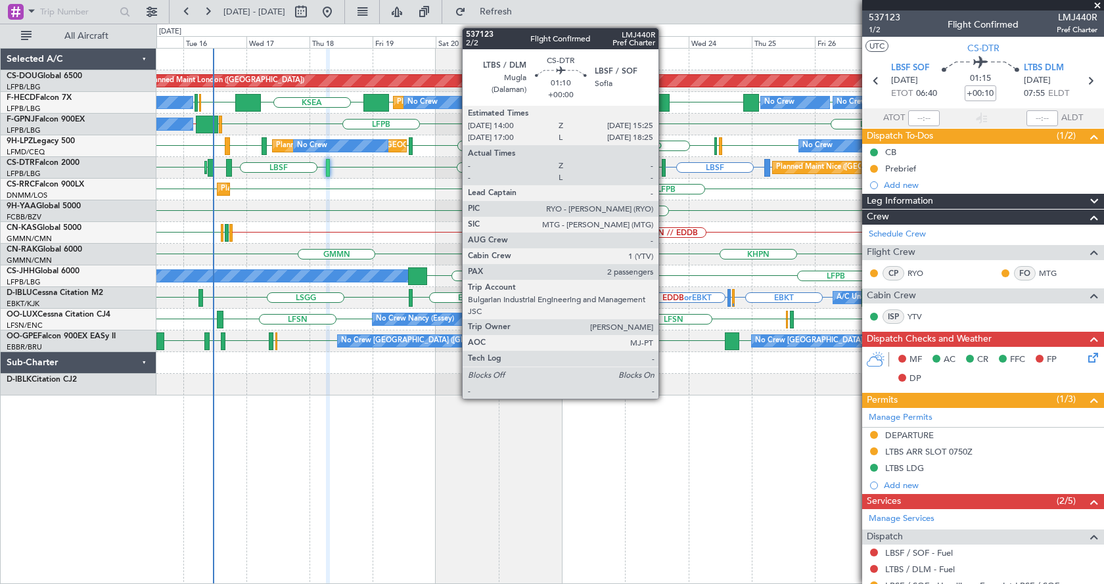
click at [664, 162] on div at bounding box center [664, 168] width 4 height 18
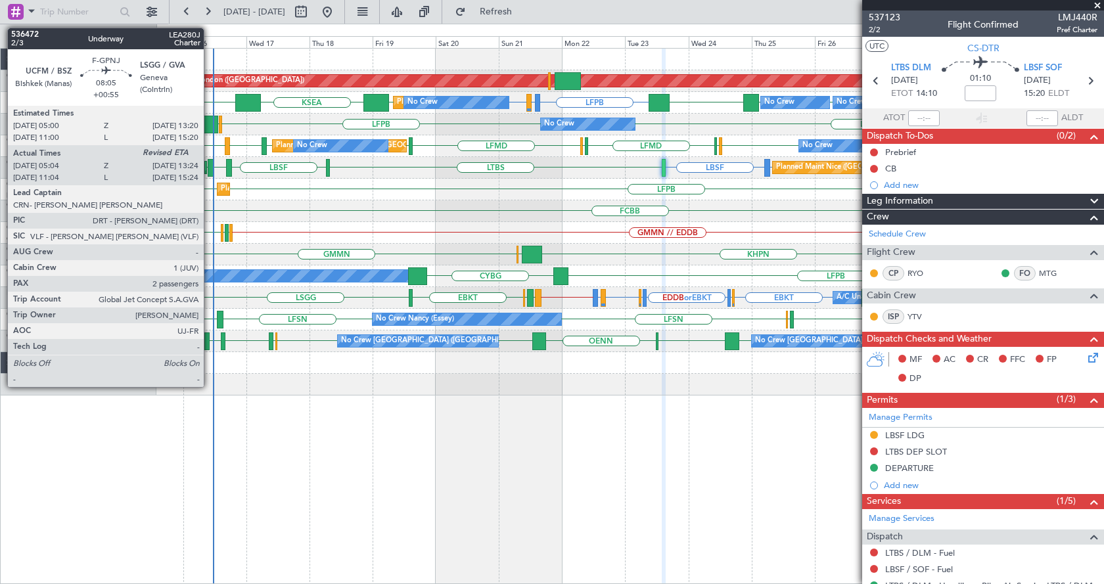
click at [210, 129] on div at bounding box center [207, 125] width 22 height 18
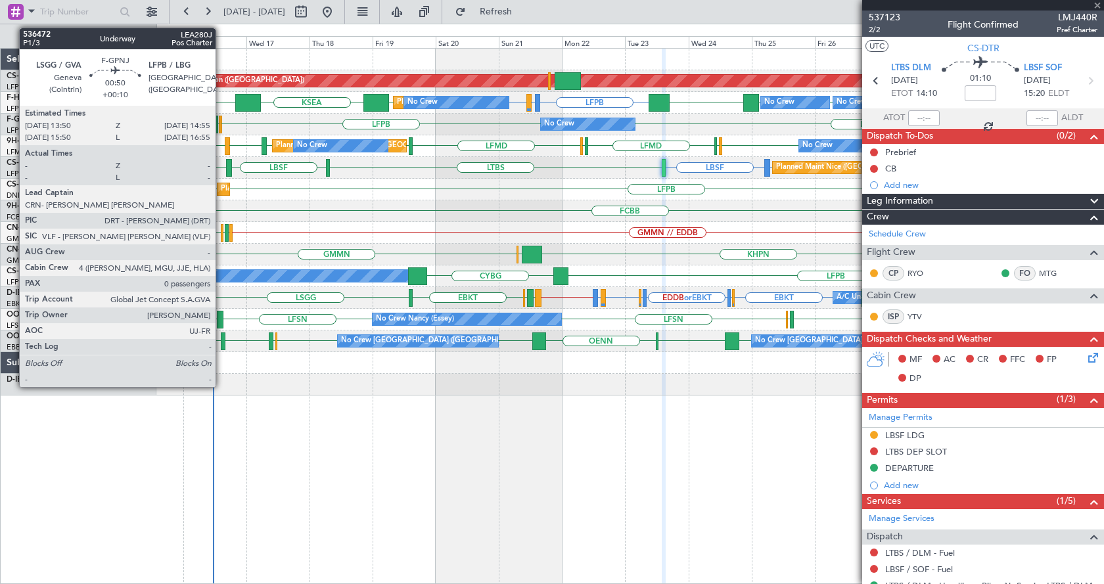
type input "+00:55"
type input "05:14"
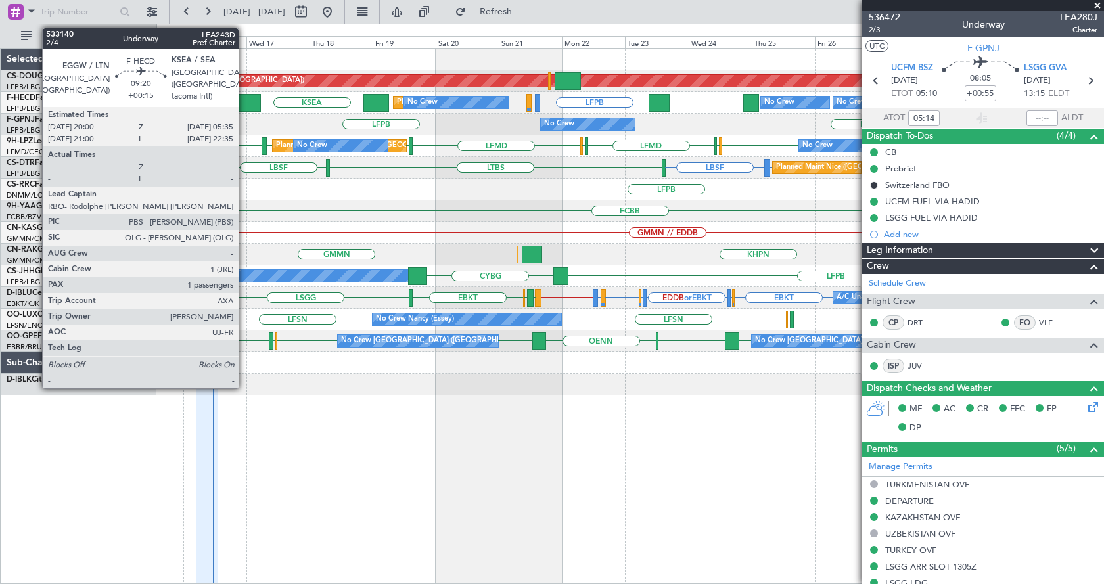
click at [244, 99] on div at bounding box center [248, 103] width 26 height 18
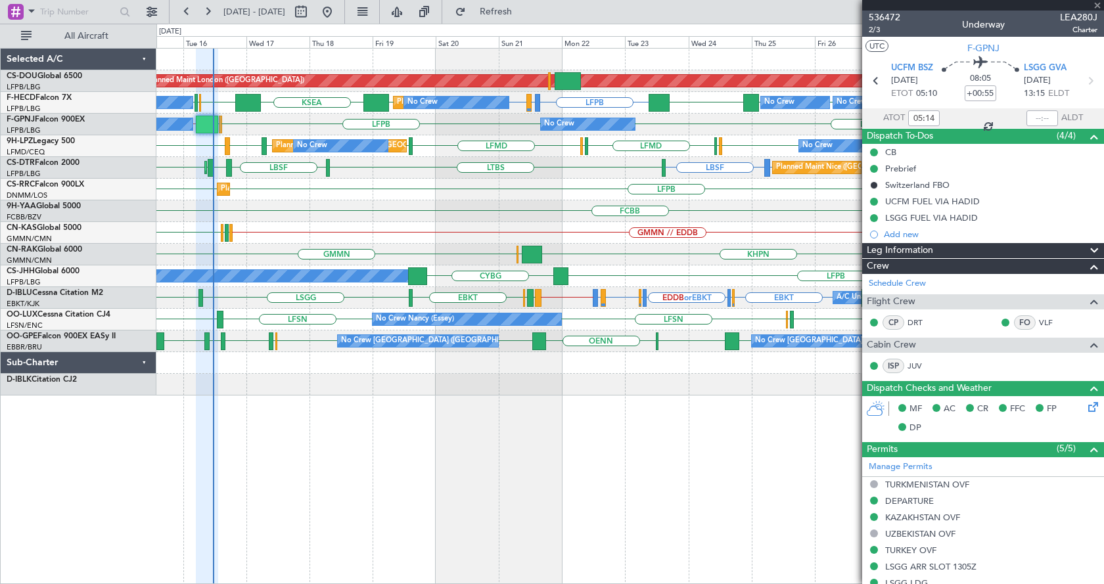
type input "+00:15"
type input "1"
